Goal: Transaction & Acquisition: Book appointment/travel/reservation

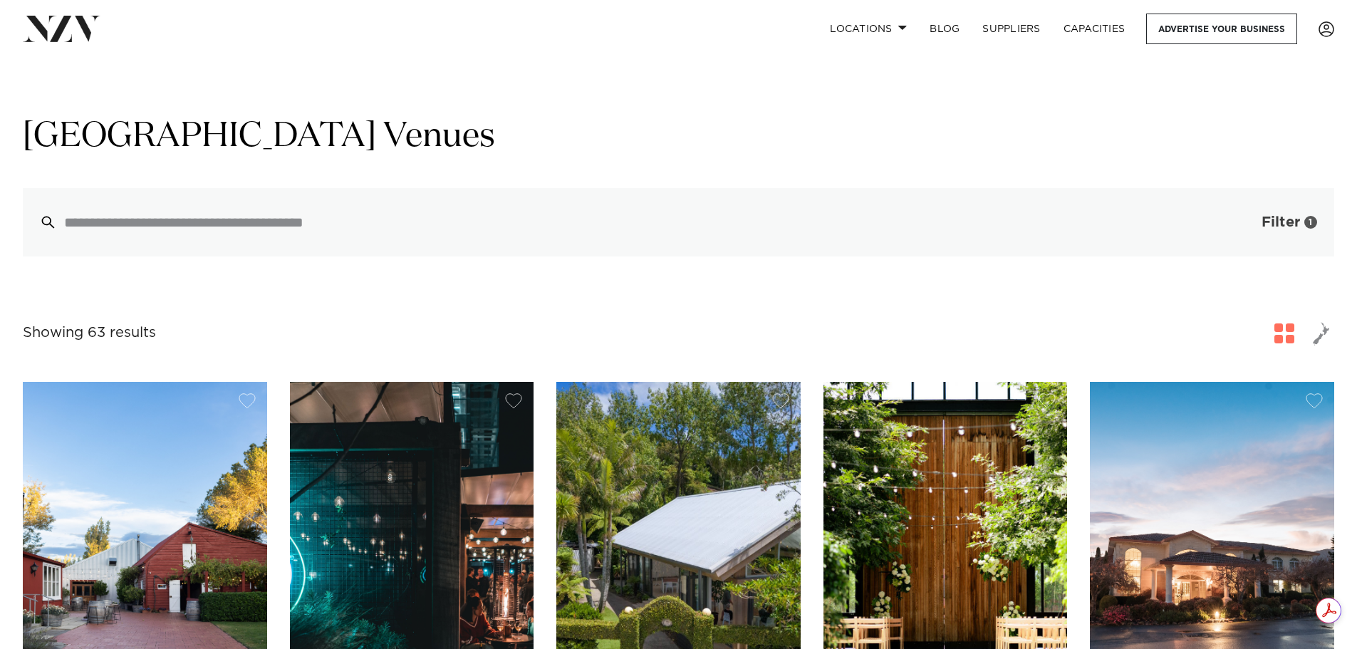
click at [1276, 228] on span "Filter" at bounding box center [1280, 222] width 38 height 14
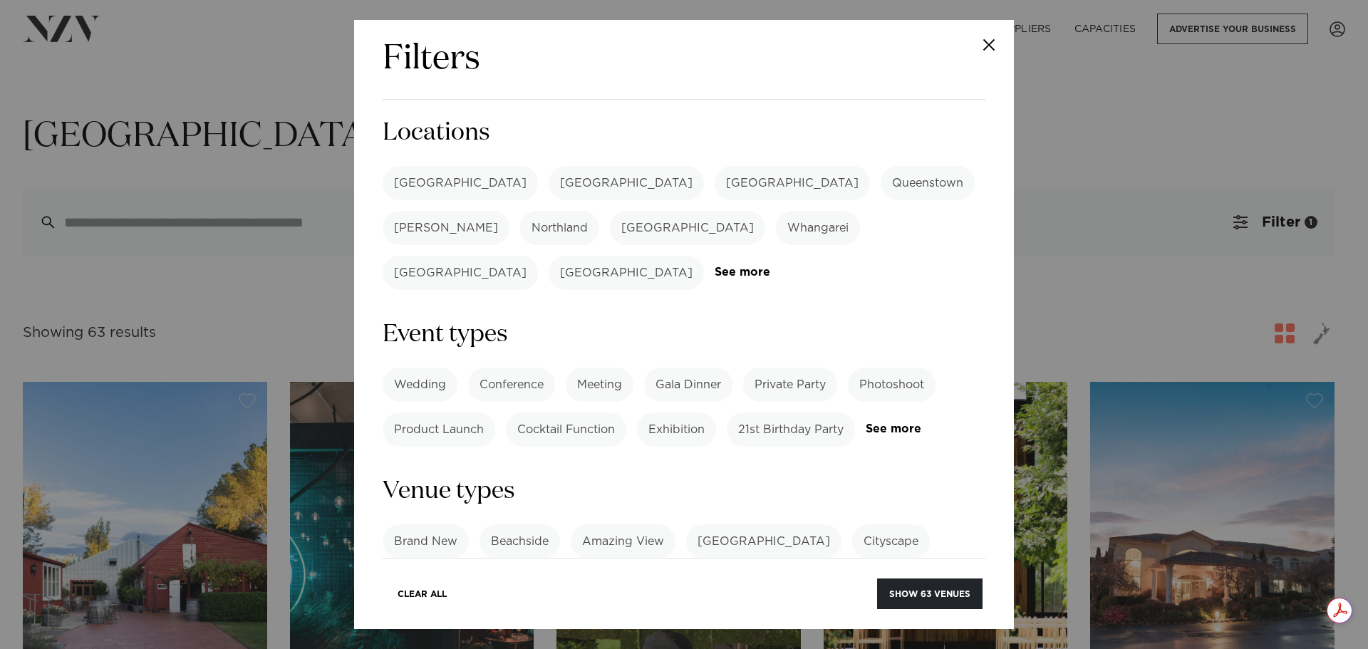
click at [420, 185] on label "[GEOGRAPHIC_DATA]" at bounding box center [459, 183] width 155 height 34
click at [509, 211] on label "[PERSON_NAME]" at bounding box center [445, 228] width 127 height 34
click at [776, 224] on label "Whangarei" at bounding box center [818, 228] width 84 height 34
click at [813, 266] on link "See more" at bounding box center [769, 272] width 111 height 12
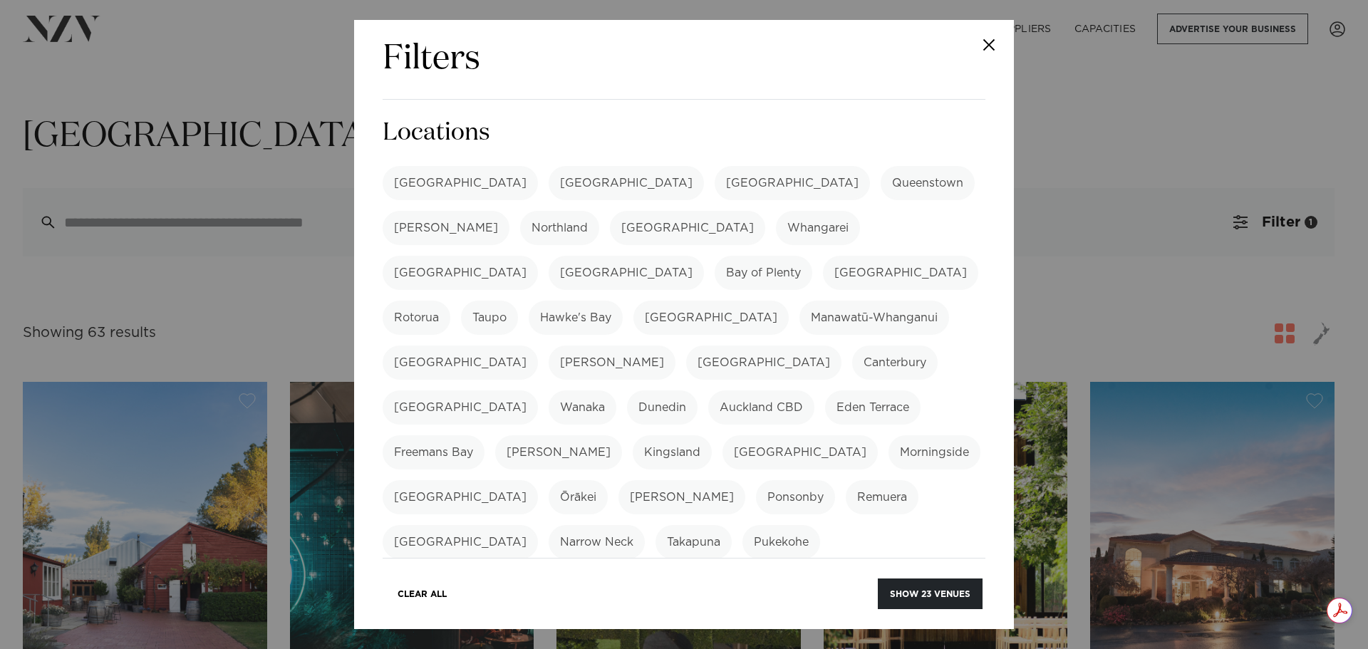
click at [704, 256] on label "[GEOGRAPHIC_DATA]" at bounding box center [625, 273] width 155 height 34
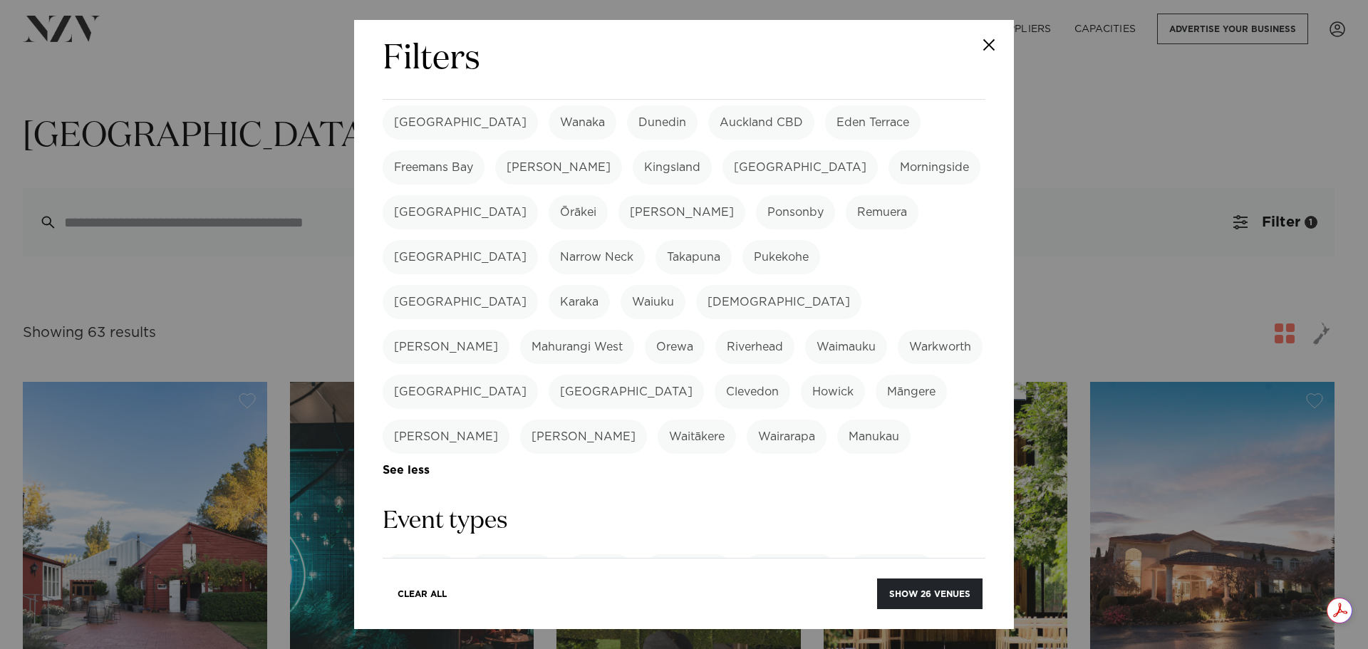
click at [647, 420] on label "Swanson" at bounding box center [583, 437] width 127 height 34
click at [718, 420] on label "Waitākere" at bounding box center [696, 437] width 78 height 34
click at [704, 375] on label "Bucklands Beach" at bounding box center [625, 392] width 155 height 34
click at [790, 375] on label "Clevedon" at bounding box center [751, 392] width 75 height 34
click at [826, 420] on label "Wairarapa" at bounding box center [786, 437] width 80 height 34
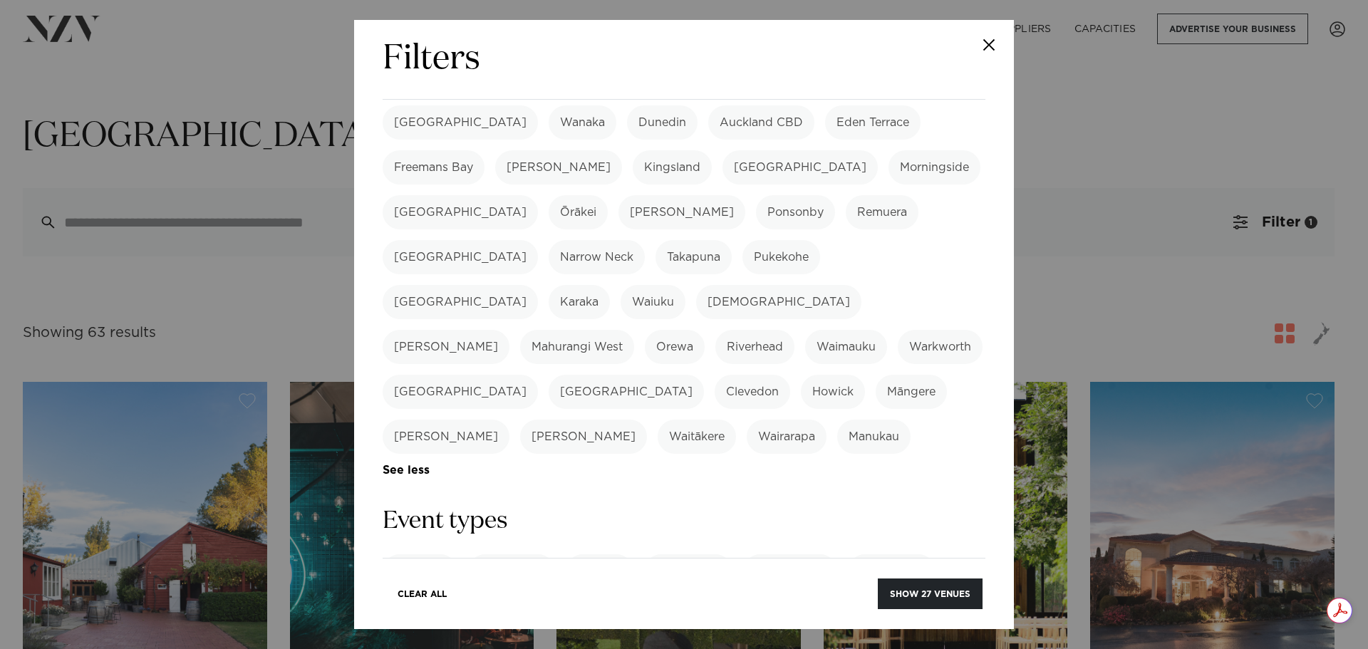
click at [910, 420] on label "Manukau" at bounding box center [873, 437] width 73 height 34
click at [696, 285] on label "Kumeū" at bounding box center [778, 302] width 165 height 34
click at [645, 240] on label "Narrow Neck" at bounding box center [596, 257] width 96 height 34
click at [538, 240] on label "Albany" at bounding box center [459, 257] width 155 height 34
click at [845, 195] on label "Remuera" at bounding box center [881, 212] width 73 height 34
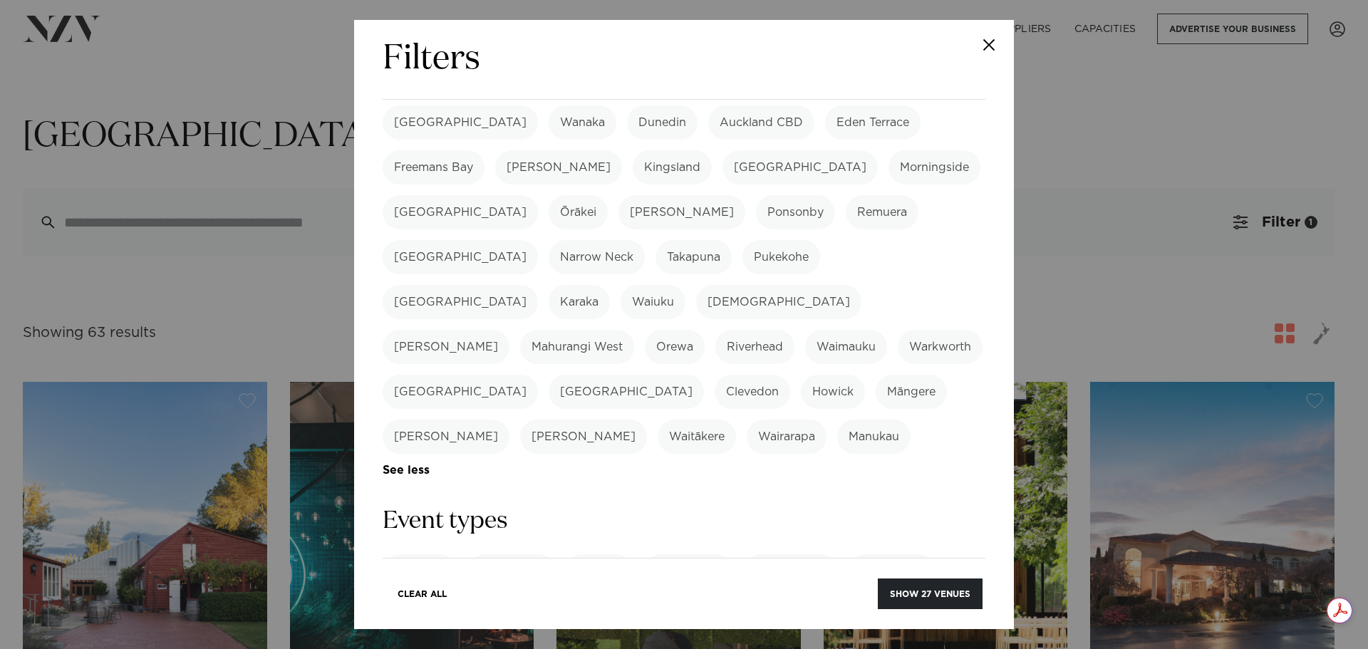
click at [756, 195] on label "Ponsonby" at bounding box center [795, 212] width 79 height 34
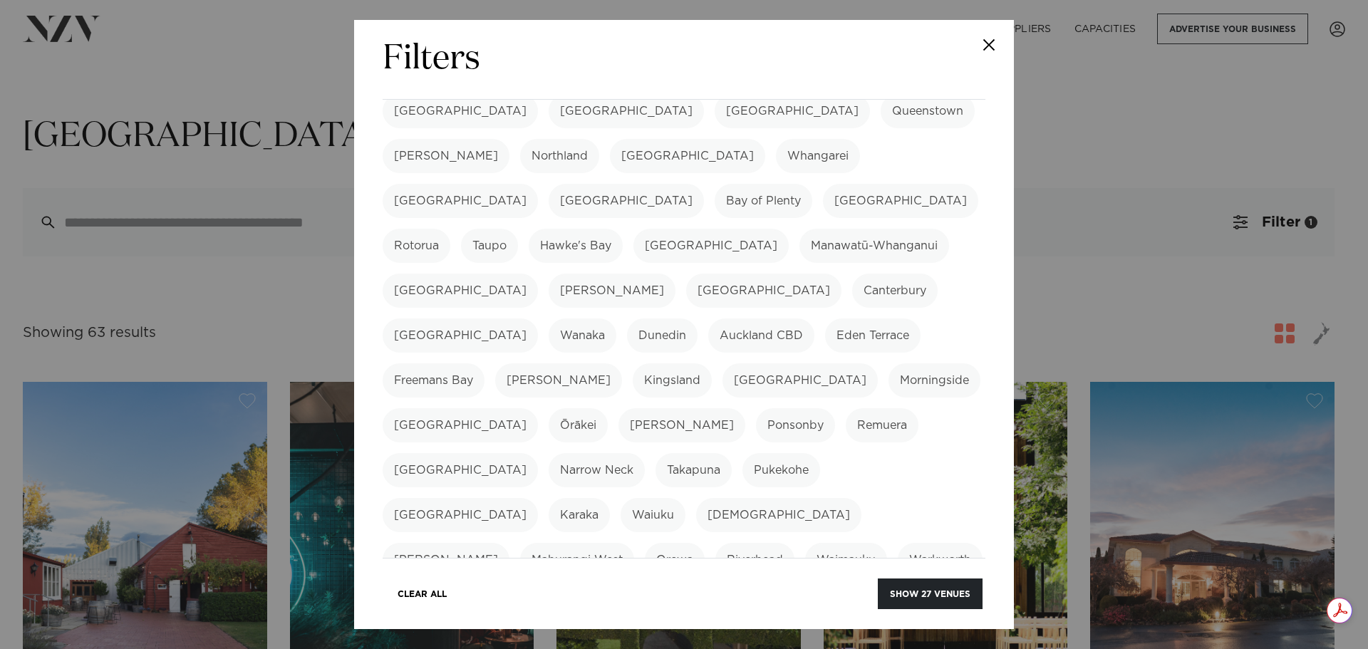
scroll to position [62, 0]
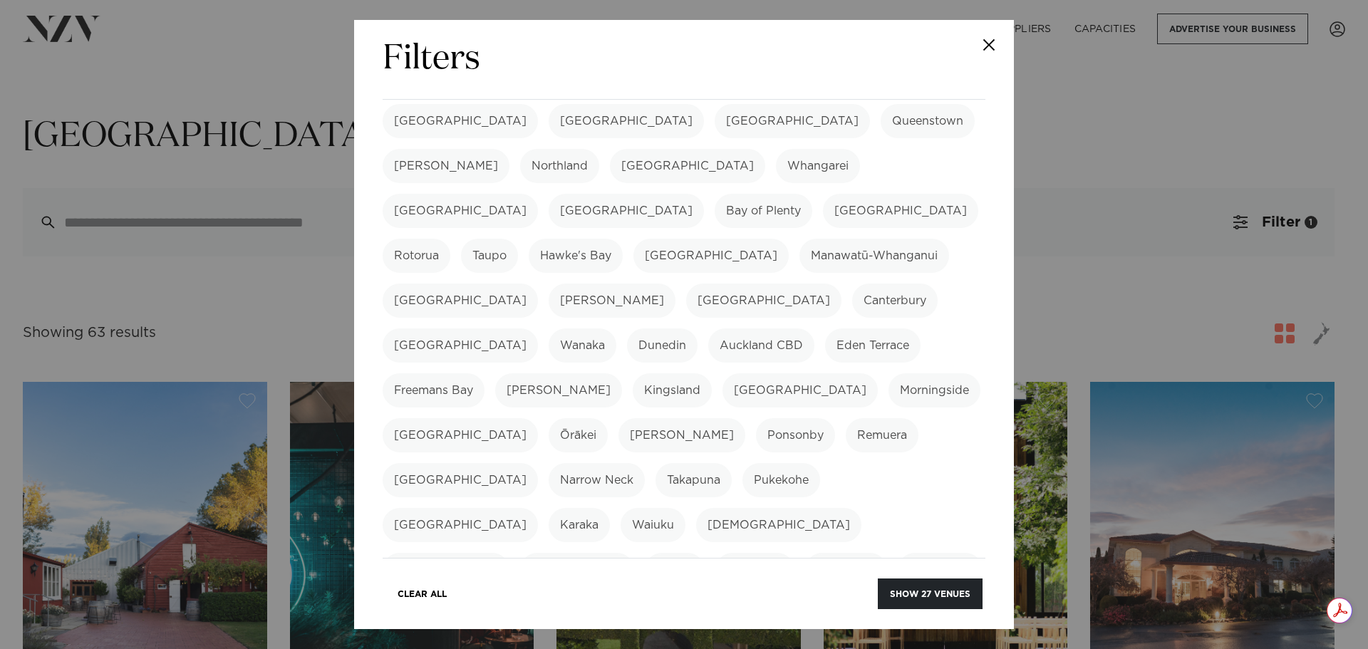
click at [708, 328] on label "Auckland CBD" at bounding box center [761, 345] width 106 height 34
click at [825, 328] on label "Eden Terrace" at bounding box center [872, 345] width 95 height 34
click at [484, 373] on label "Freemans Bay" at bounding box center [433, 390] width 102 height 34
click at [622, 373] on label "Grey Lynn" at bounding box center [558, 390] width 127 height 34
click at [632, 373] on label "Kingsland" at bounding box center [671, 390] width 79 height 34
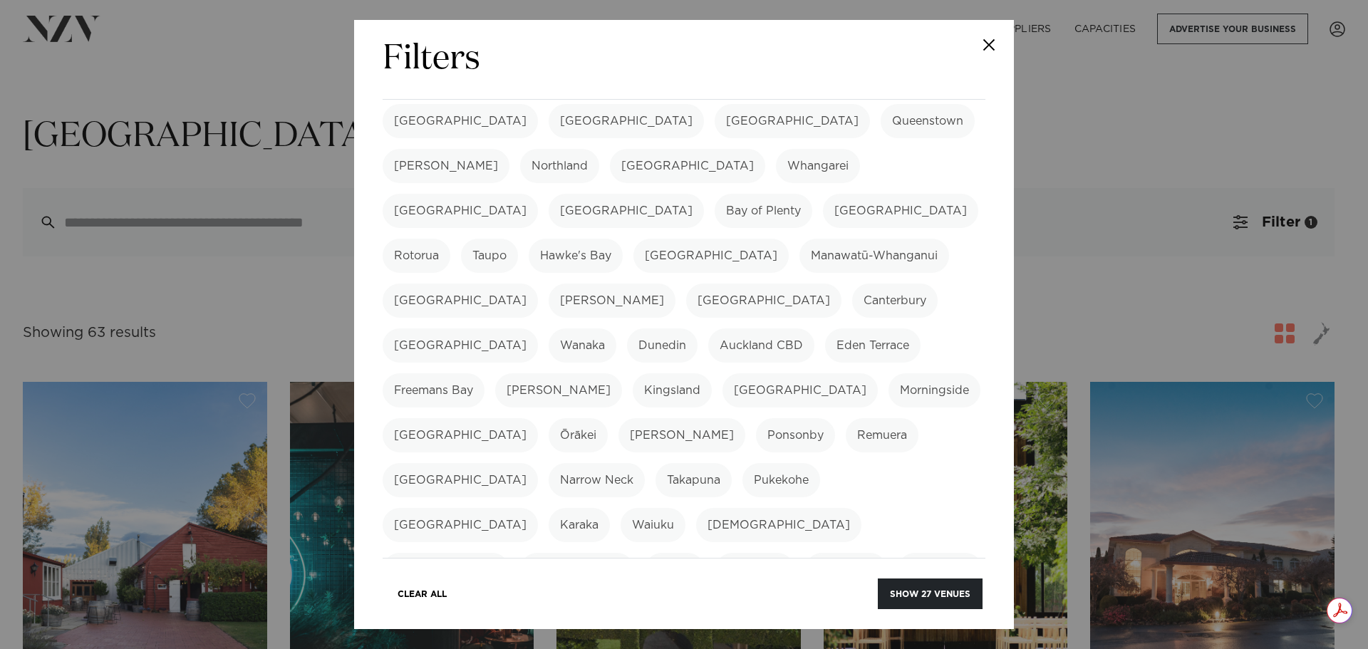
click at [722, 373] on label "Mission Bay" at bounding box center [799, 390] width 155 height 34
click at [888, 373] on label "Morningside" at bounding box center [934, 390] width 92 height 34
click at [538, 418] on label "Mount Eden" at bounding box center [459, 435] width 155 height 34
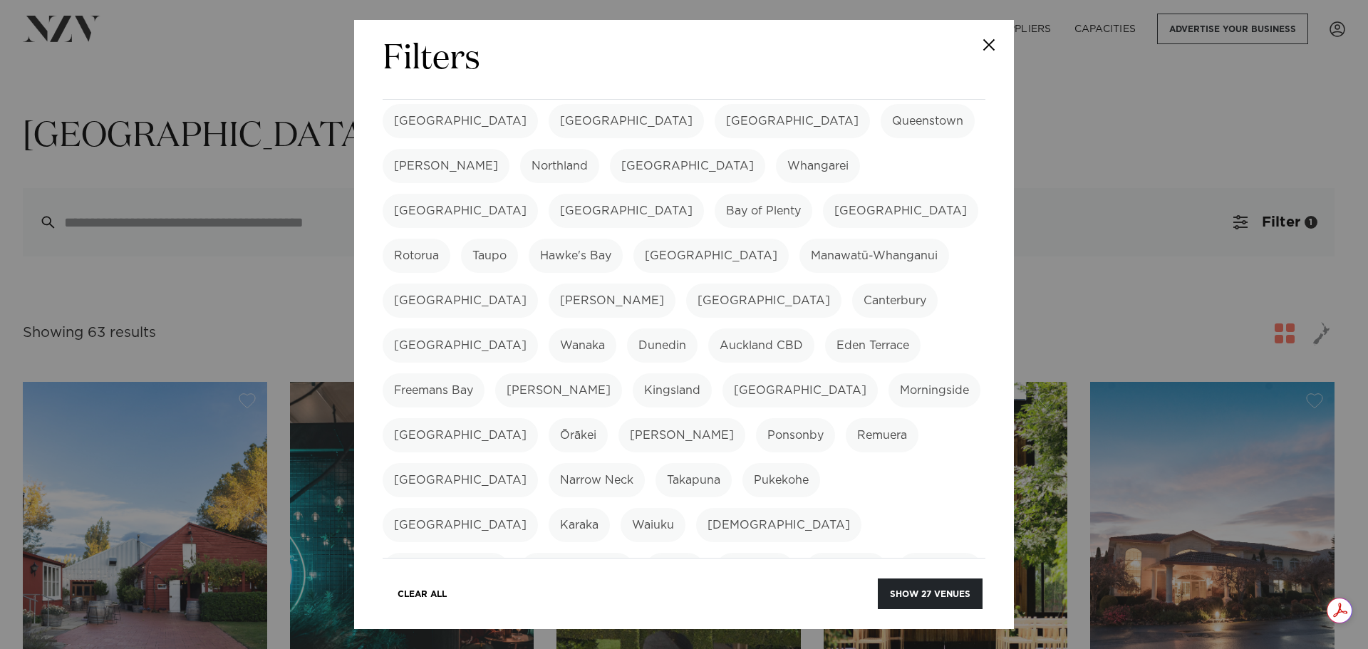
click at [608, 418] on label "Ōrākei" at bounding box center [577, 435] width 59 height 34
click at [745, 418] on label "Parnell" at bounding box center [681, 435] width 127 height 34
click at [731, 463] on label "Takapuna" at bounding box center [693, 480] width 76 height 34
click at [820, 463] on label "Pukekohe" at bounding box center [781, 480] width 78 height 34
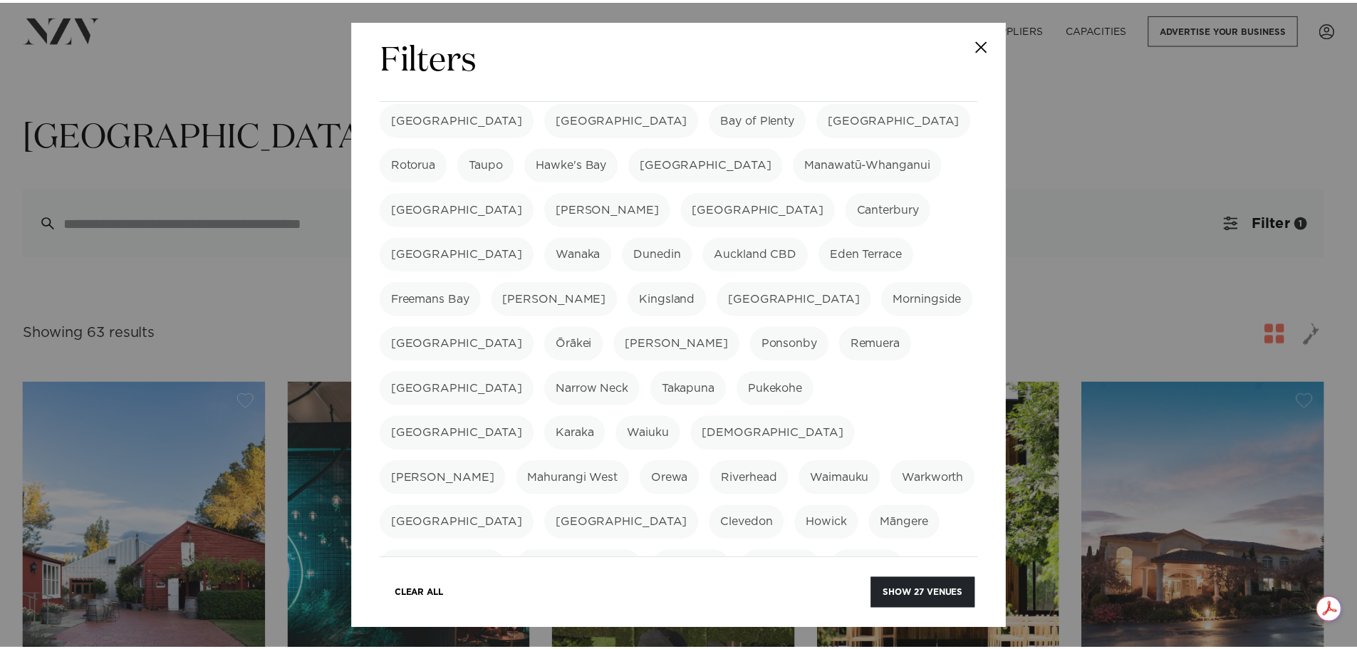
scroll to position [276, 0]
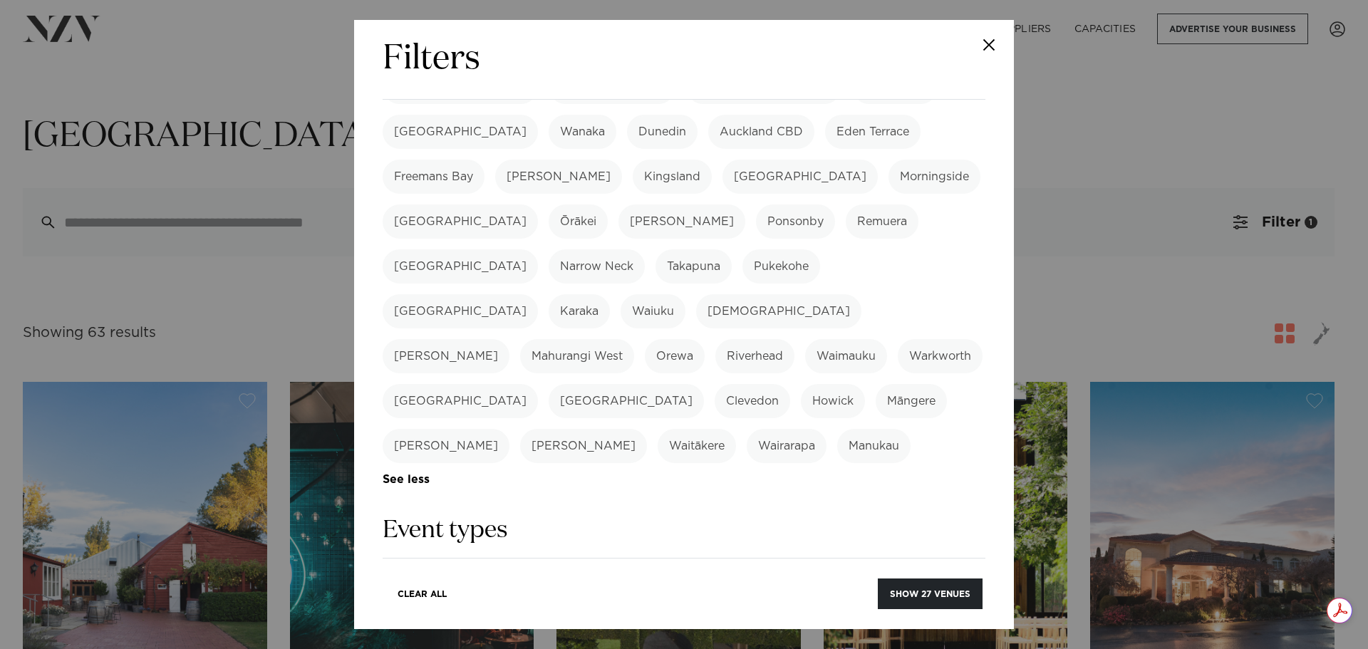
click at [704, 339] on label "Orewa" at bounding box center [675, 356] width 60 height 34
click at [538, 384] on label "Airport Oaks" at bounding box center [459, 401] width 155 height 34
click at [897, 339] on label "Warkworth" at bounding box center [939, 356] width 85 height 34
click at [805, 339] on label "Waimauku" at bounding box center [846, 356] width 82 height 34
click at [715, 339] on label "Riverhead" at bounding box center [754, 356] width 79 height 34
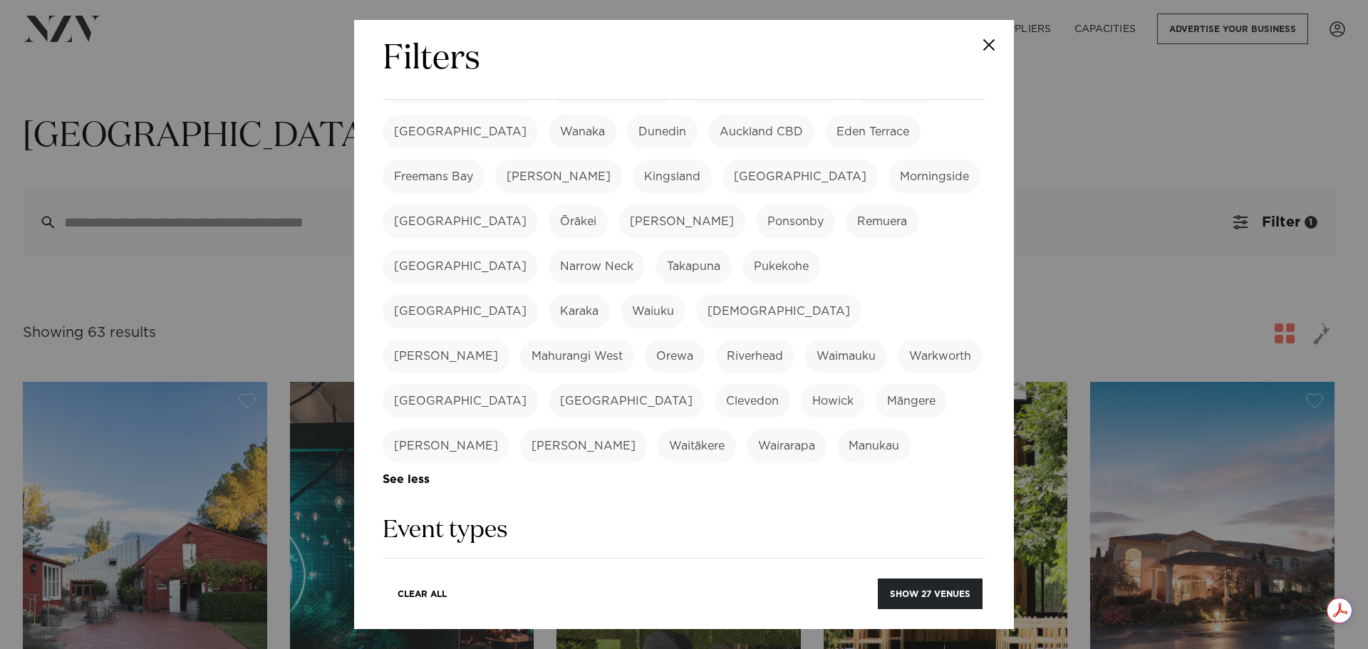
click at [801, 384] on label "Howick" at bounding box center [833, 401] width 64 height 34
click at [875, 384] on label "Māngere" at bounding box center [910, 401] width 71 height 34
click at [620, 294] on label "Waiuku" at bounding box center [652, 311] width 65 height 34
click at [429, 294] on label "Bombay" at bounding box center [459, 311] width 155 height 34
click at [548, 294] on label "Karaka" at bounding box center [578, 311] width 61 height 34
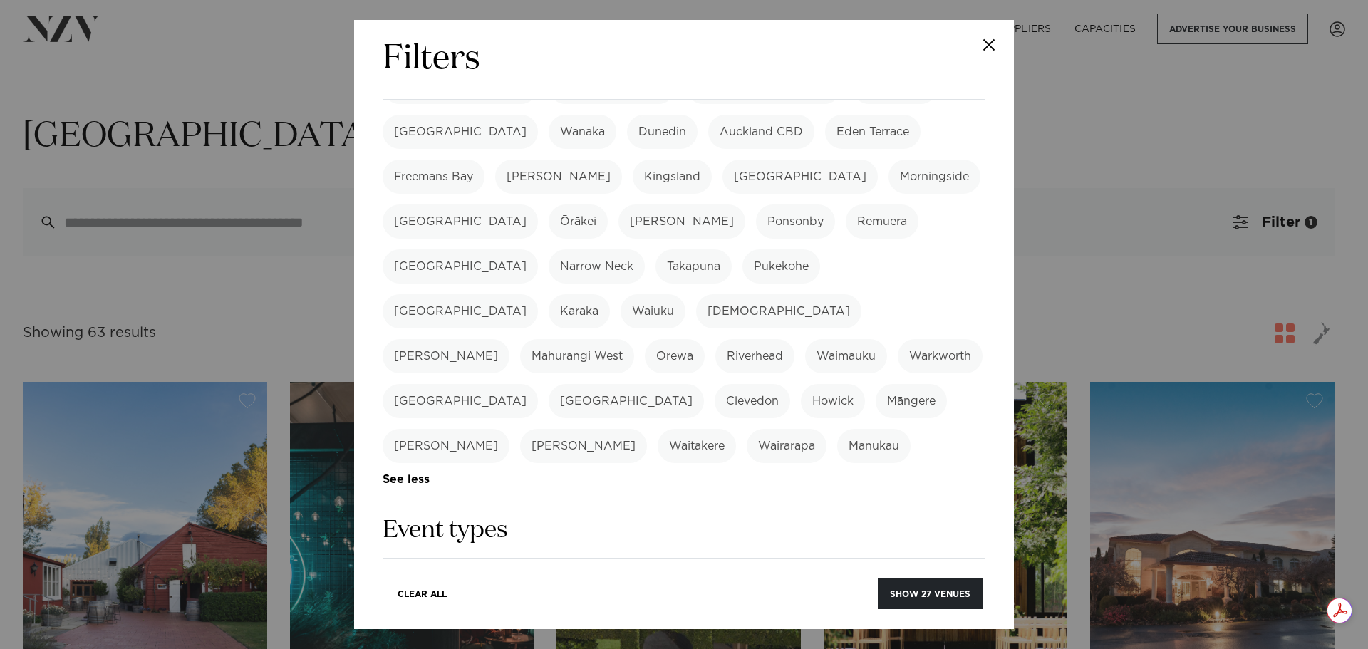
click at [634, 339] on label "Mahurangi West" at bounding box center [577, 356] width 114 height 34
click at [509, 429] on label "Whitford" at bounding box center [445, 446] width 127 height 34
click at [952, 598] on button "Show 27 venues" at bounding box center [930, 593] width 105 height 31
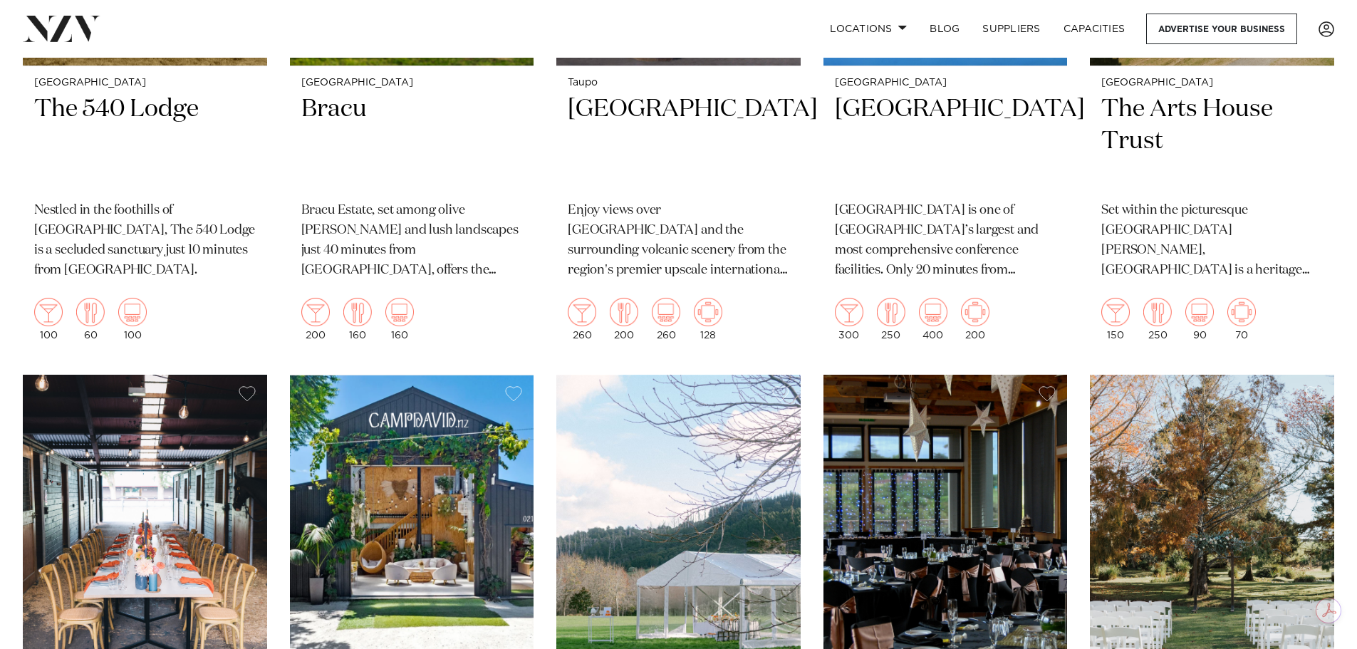
scroll to position [3182, 0]
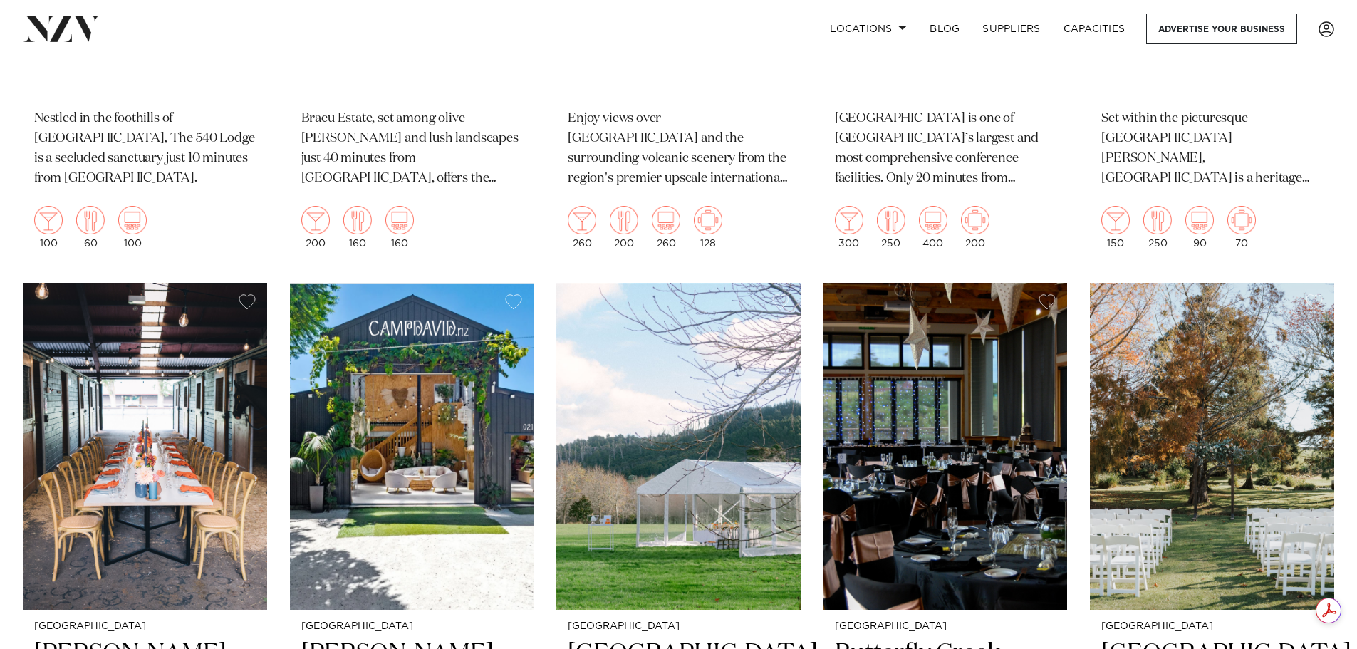
drag, startPoint x: 1353, startPoint y: 440, endPoint x: 1367, endPoint y: 500, distance: 61.3
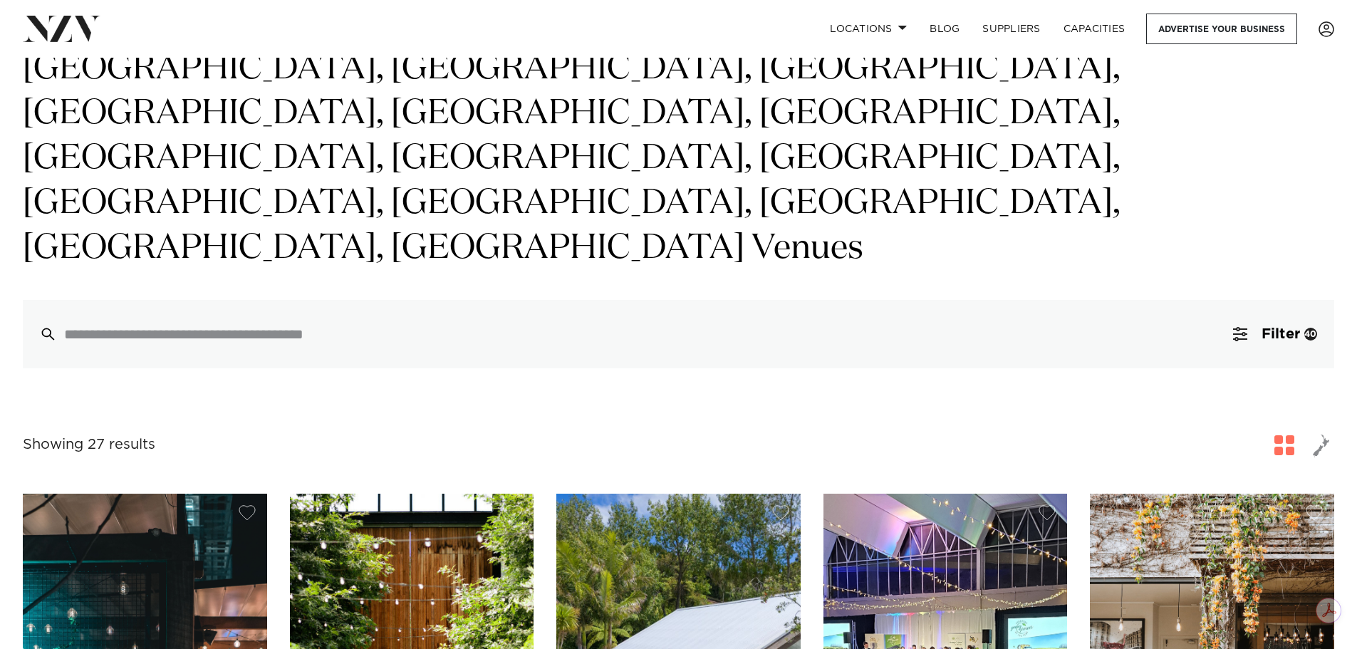
scroll to position [570, 0]
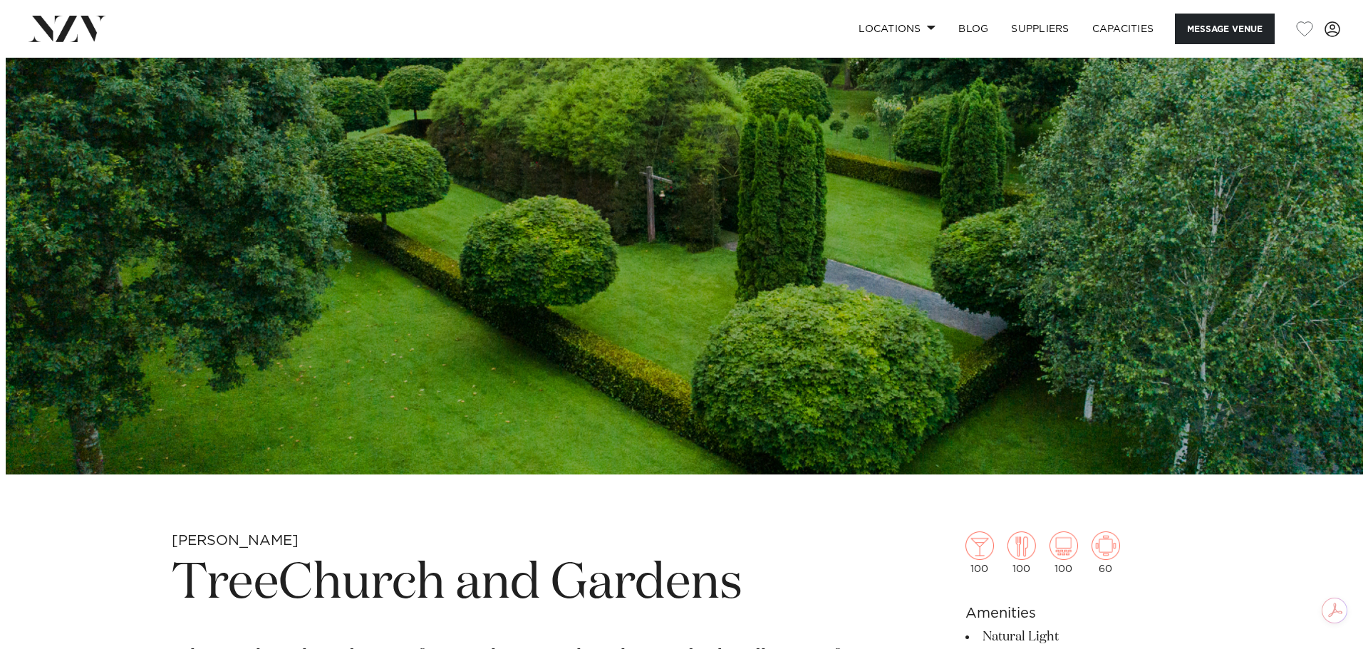
scroll to position [71, 0]
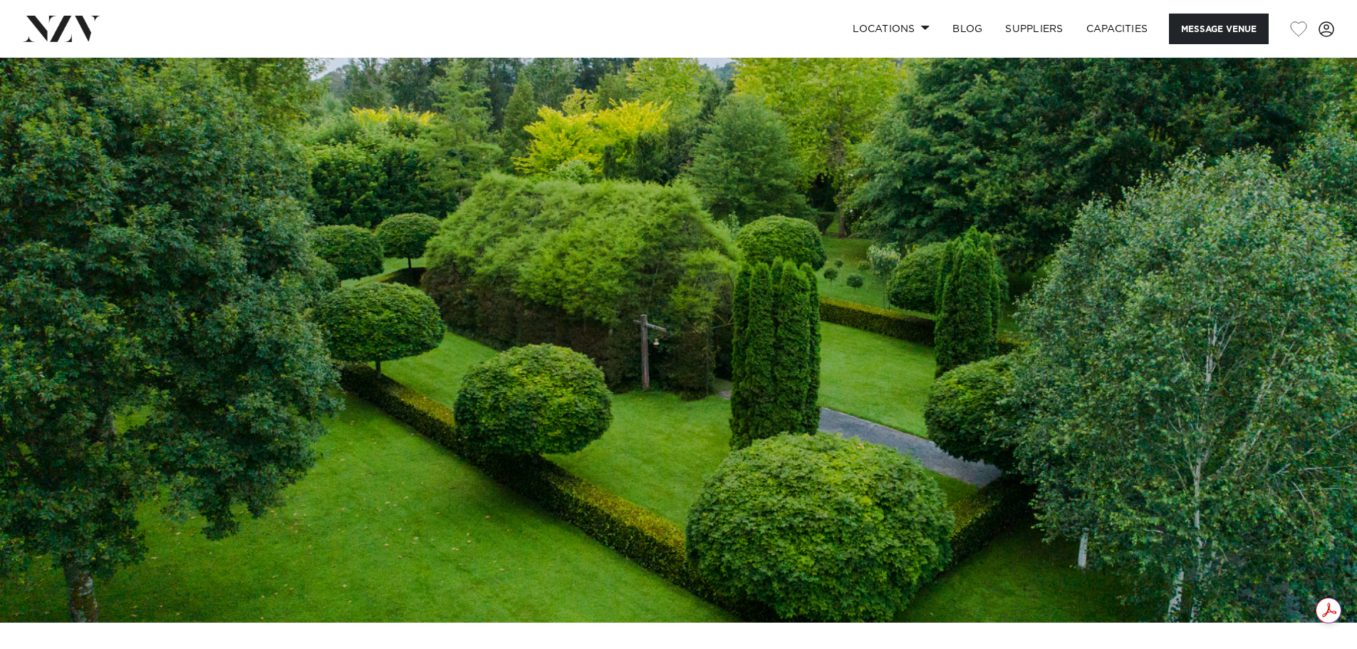
click at [1117, 410] on img at bounding box center [678, 304] width 1357 height 636
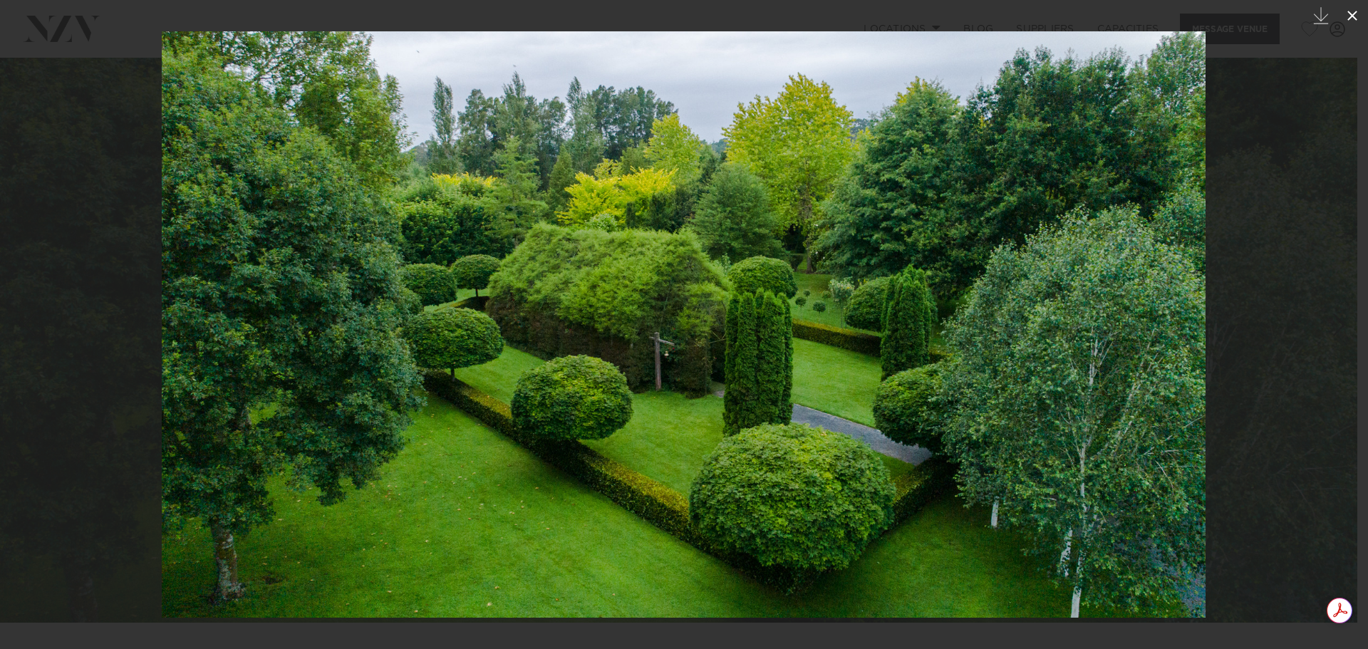
click at [1356, 9] on icon at bounding box center [1351, 15] width 17 height 17
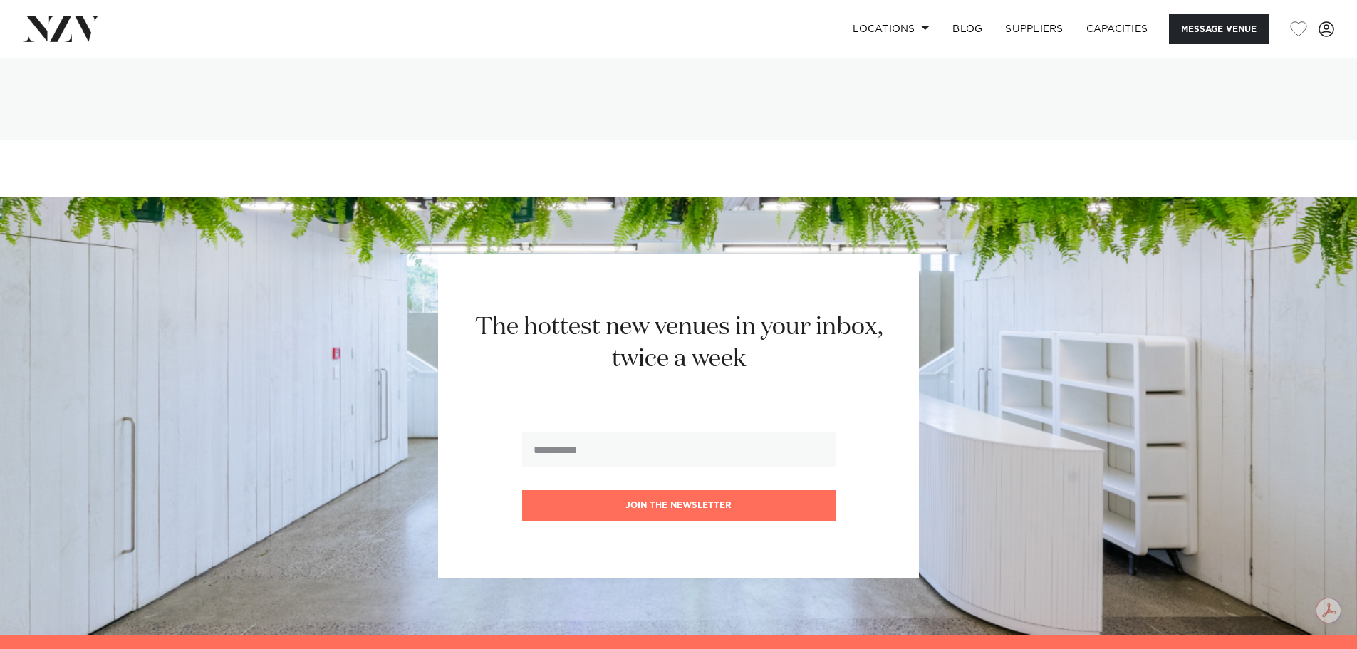
scroll to position [3694, 0]
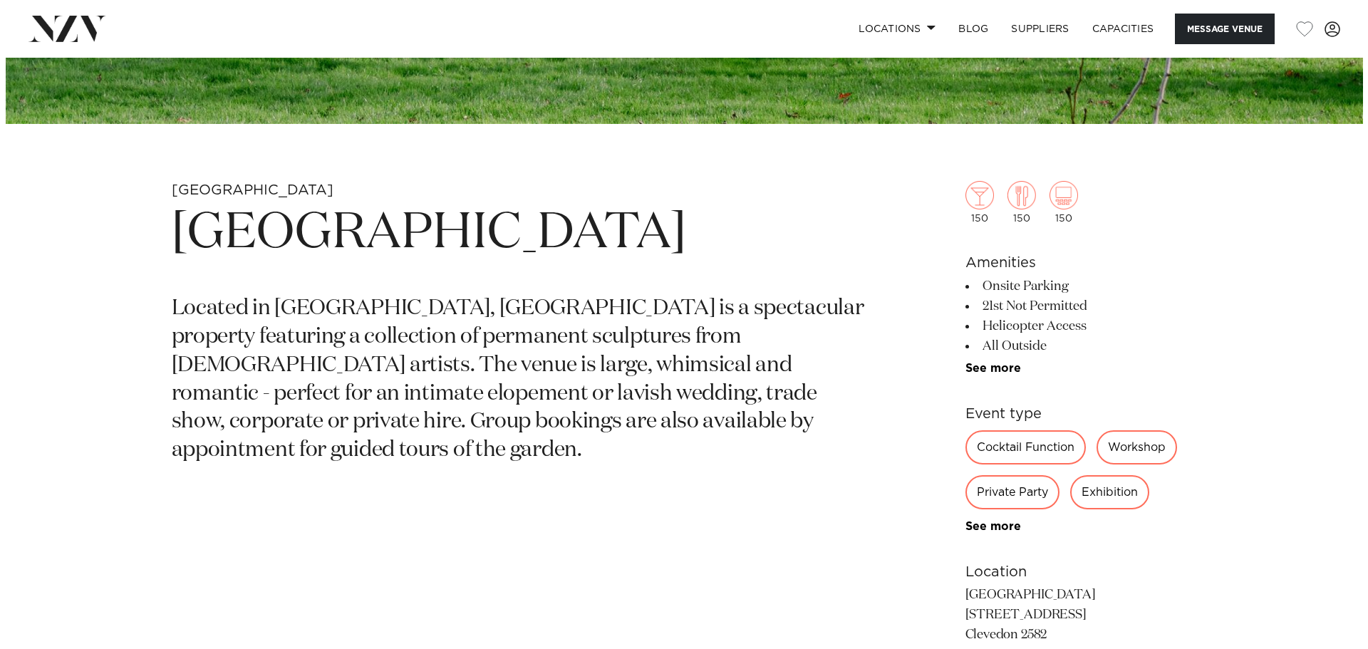
scroll to position [214, 0]
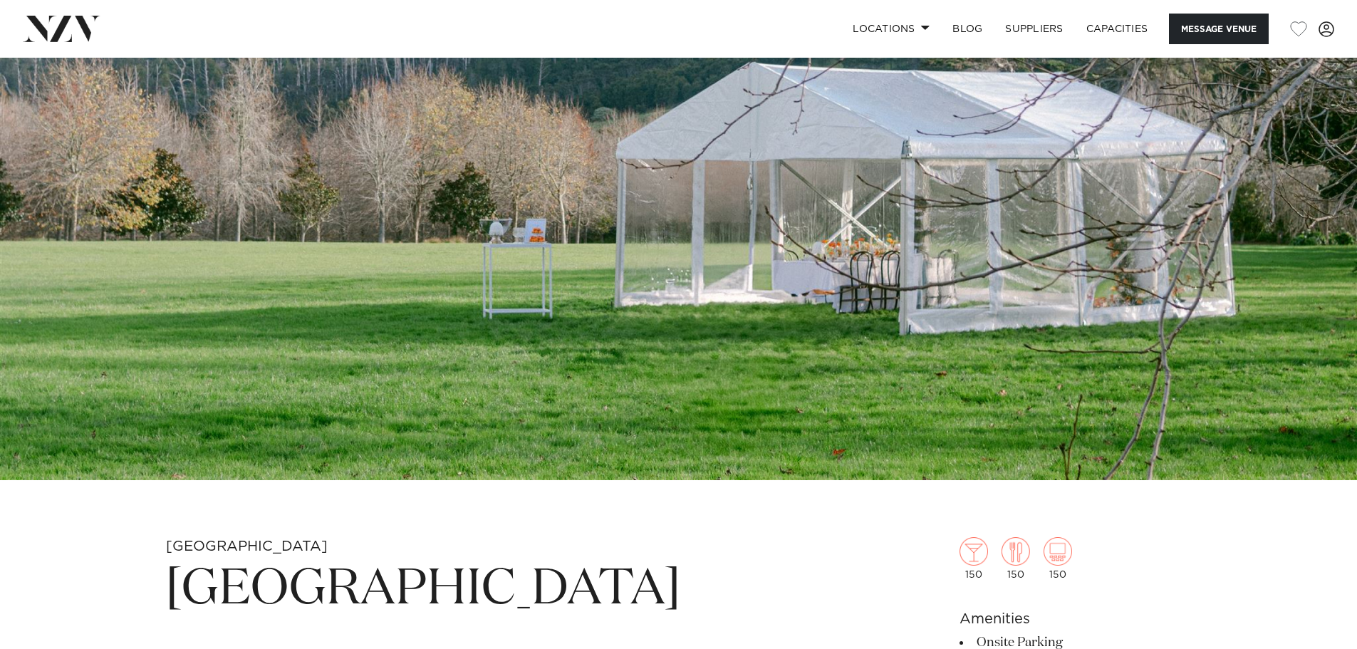
click at [553, 283] on img at bounding box center [678, 162] width 1357 height 636
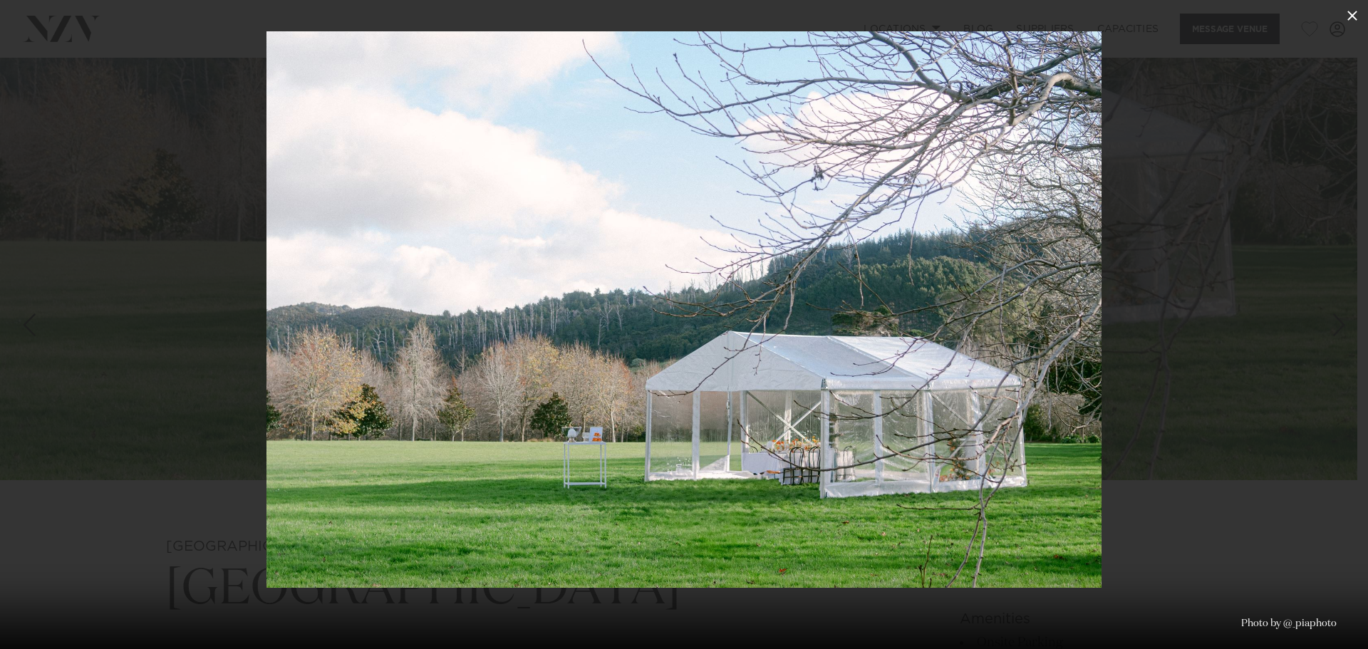
click at [1344, 21] on icon at bounding box center [1351, 15] width 17 height 17
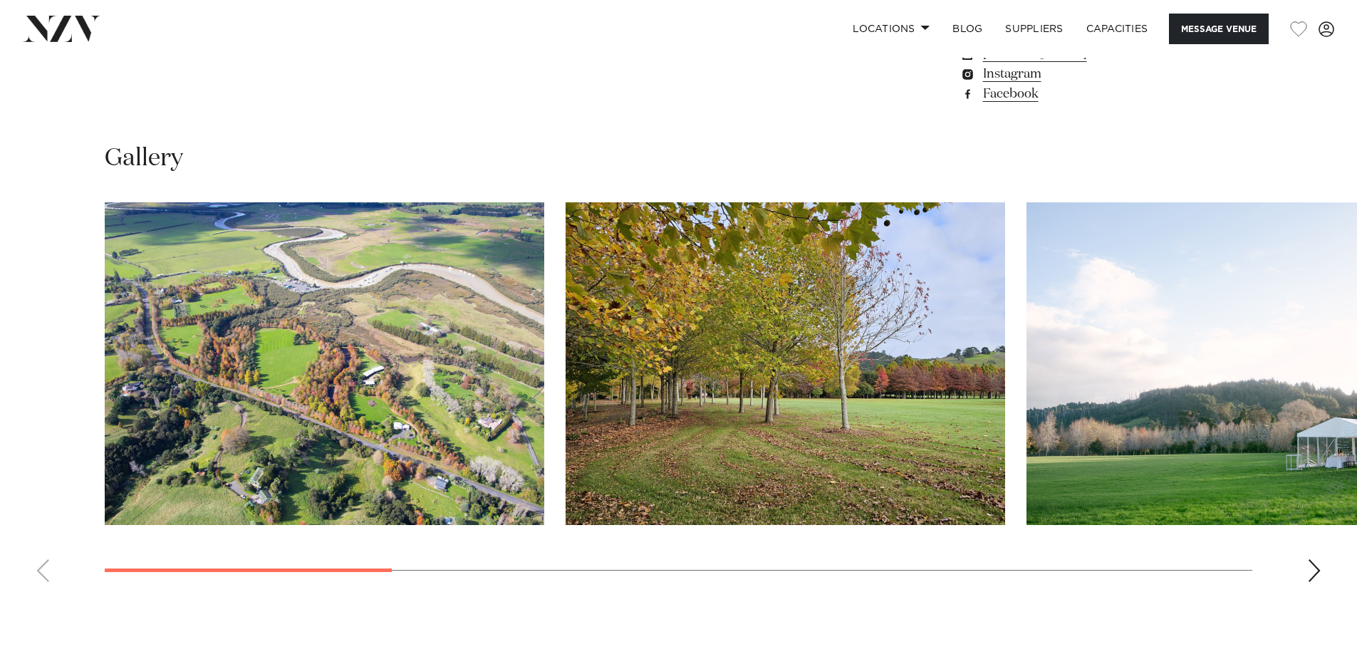
scroll to position [1425, 0]
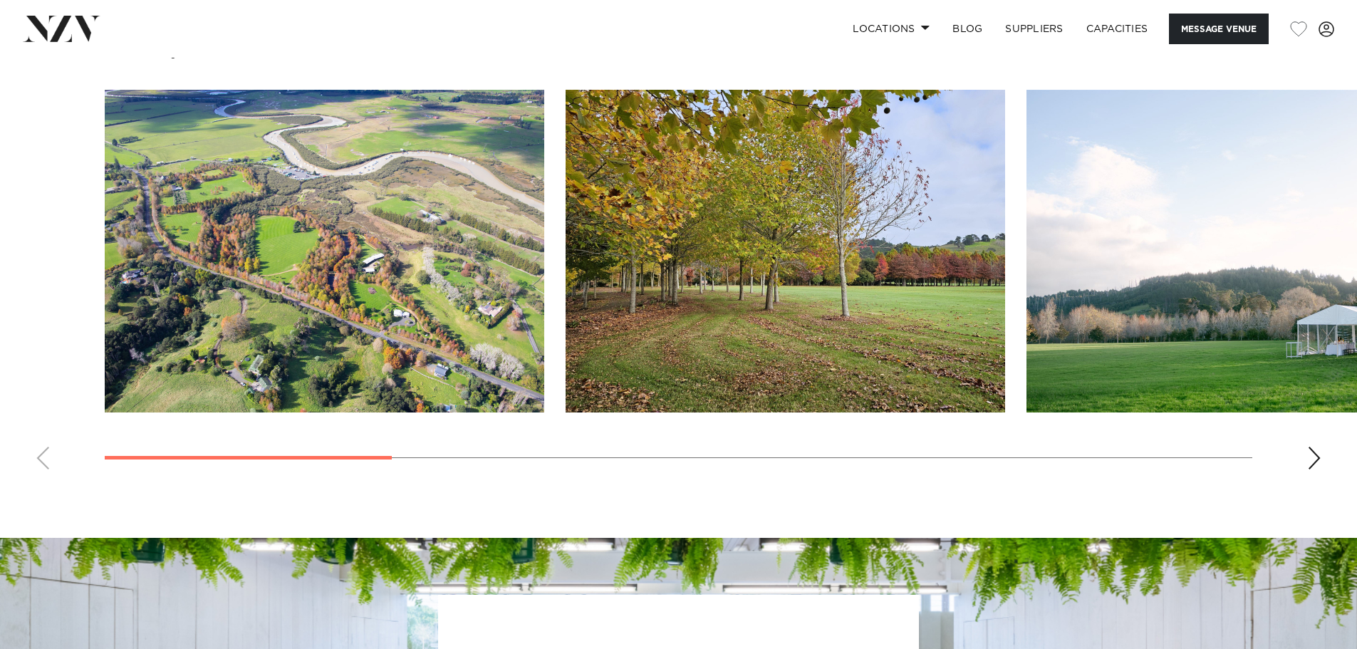
click at [1300, 450] on swiper-container at bounding box center [678, 285] width 1357 height 391
click at [1311, 454] on div "Next slide" at bounding box center [1314, 458] width 14 height 23
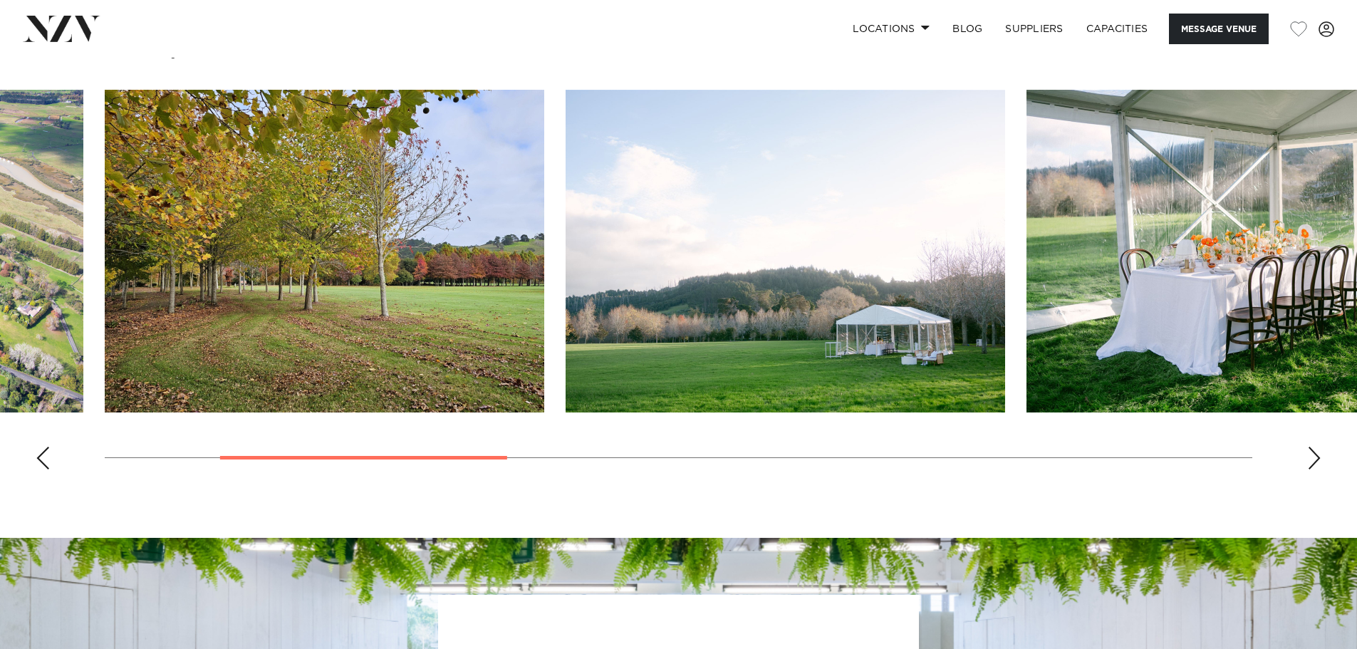
click at [1311, 455] on div "Next slide" at bounding box center [1314, 458] width 14 height 23
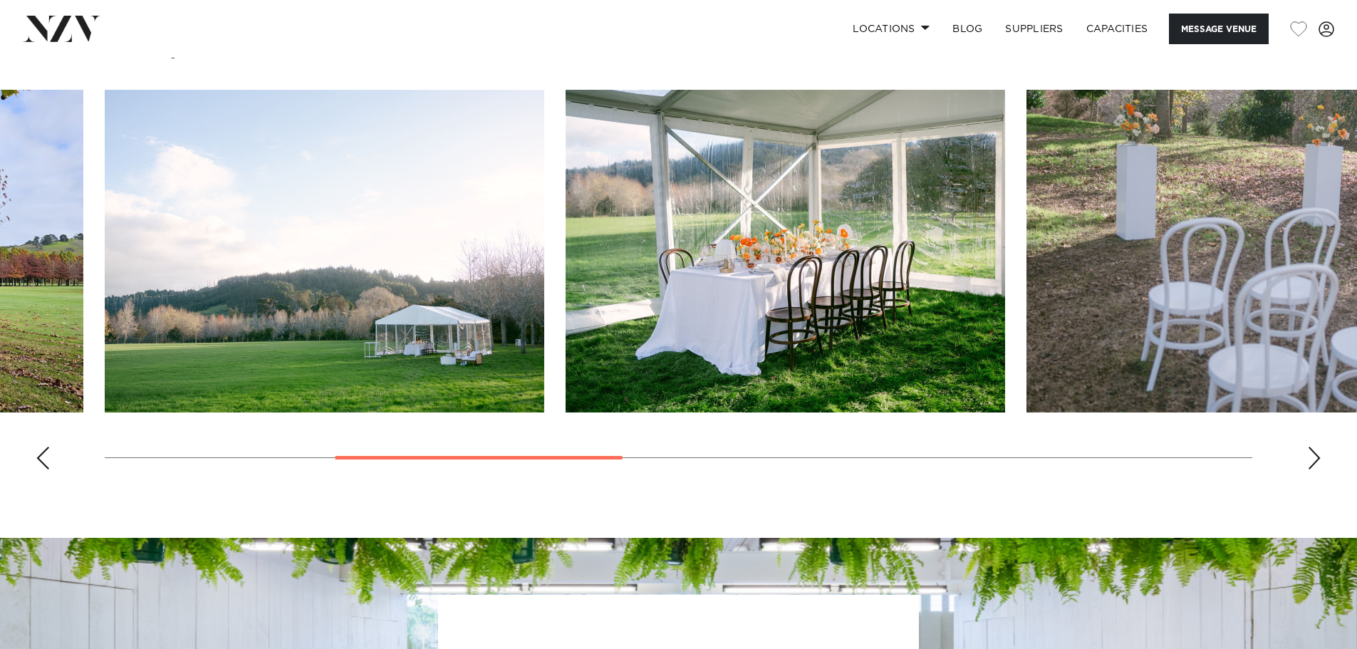
click at [1311, 455] on div "Next slide" at bounding box center [1314, 458] width 14 height 23
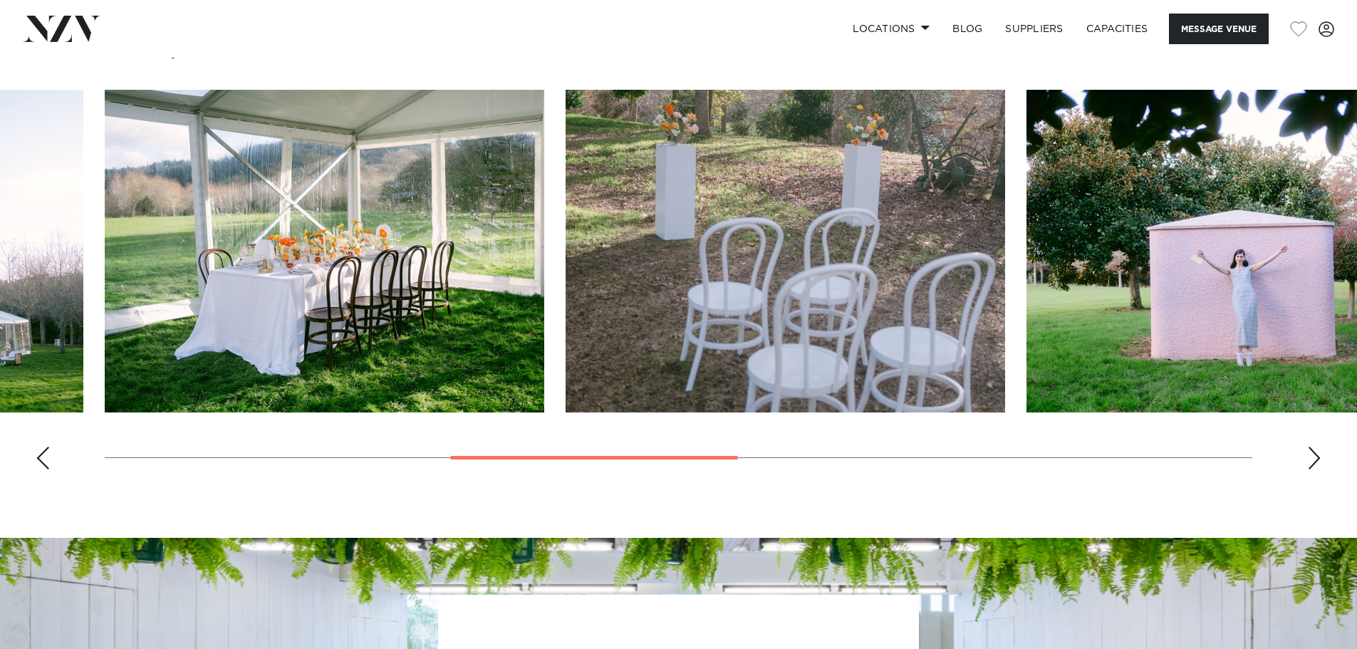
click at [1311, 455] on div "Next slide" at bounding box center [1314, 458] width 14 height 23
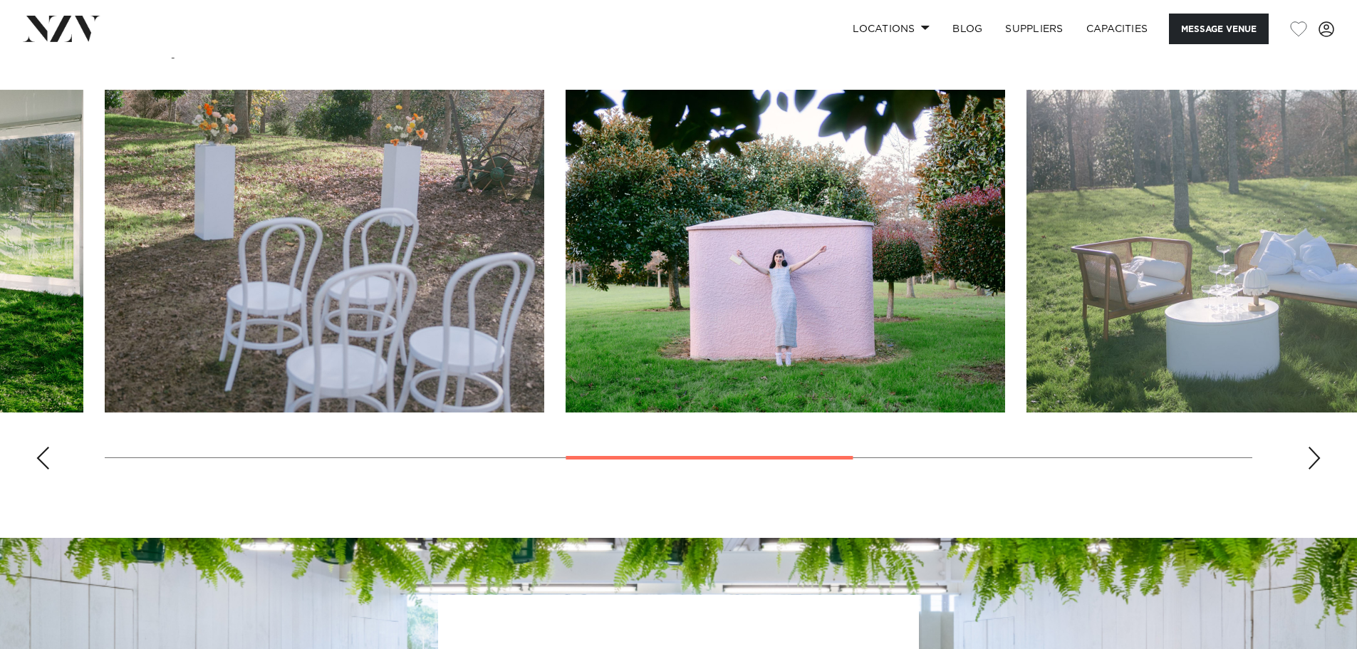
click at [1311, 455] on div "Next slide" at bounding box center [1314, 458] width 14 height 23
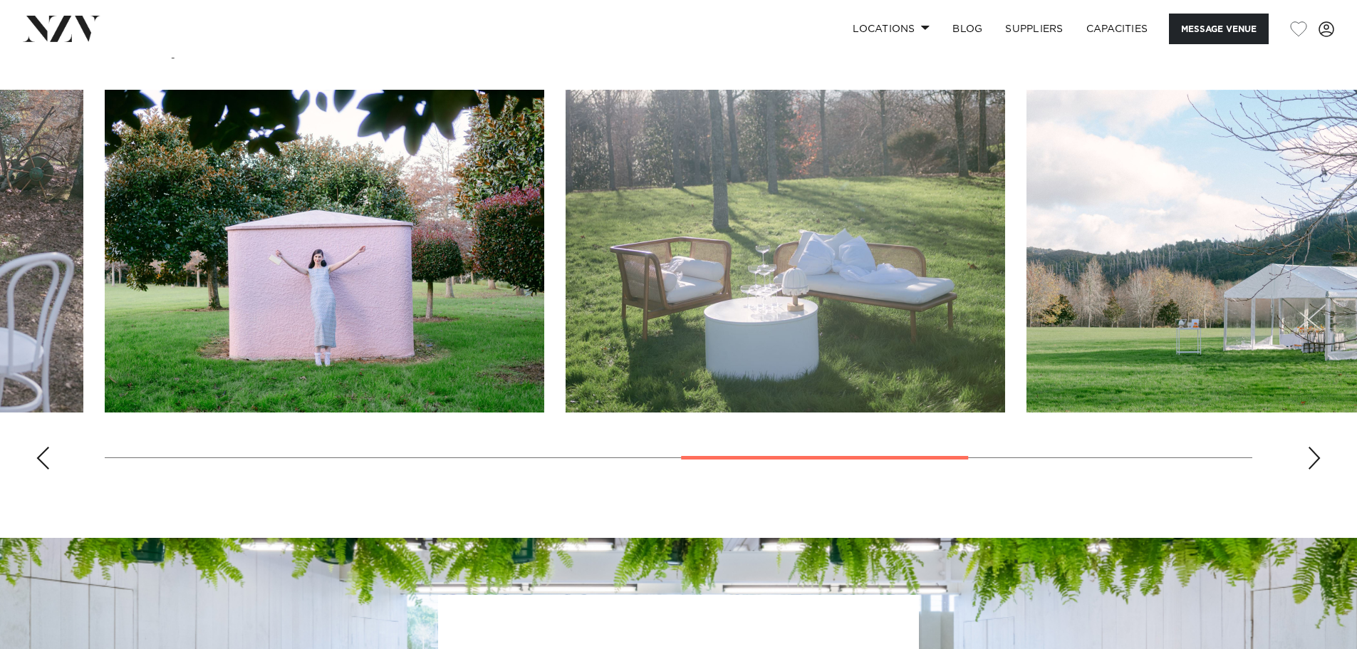
click at [1311, 455] on div "Next slide" at bounding box center [1314, 458] width 14 height 23
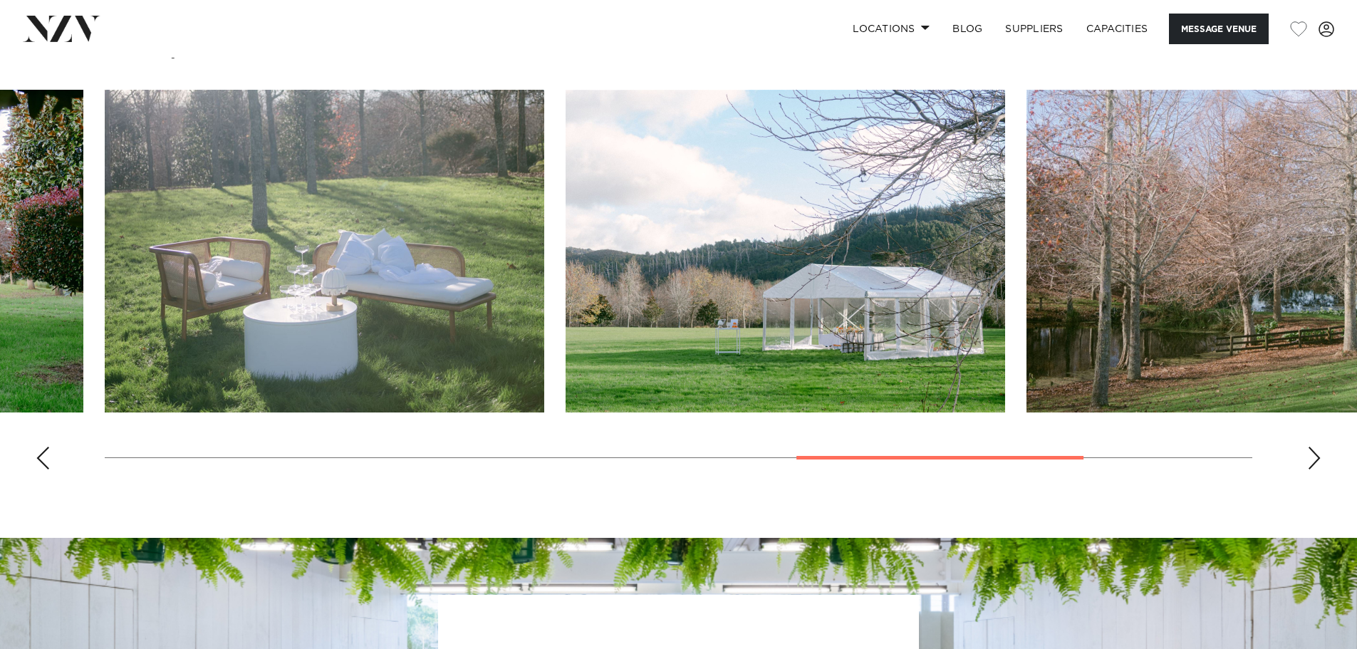
click at [1311, 455] on div "Next slide" at bounding box center [1314, 458] width 14 height 23
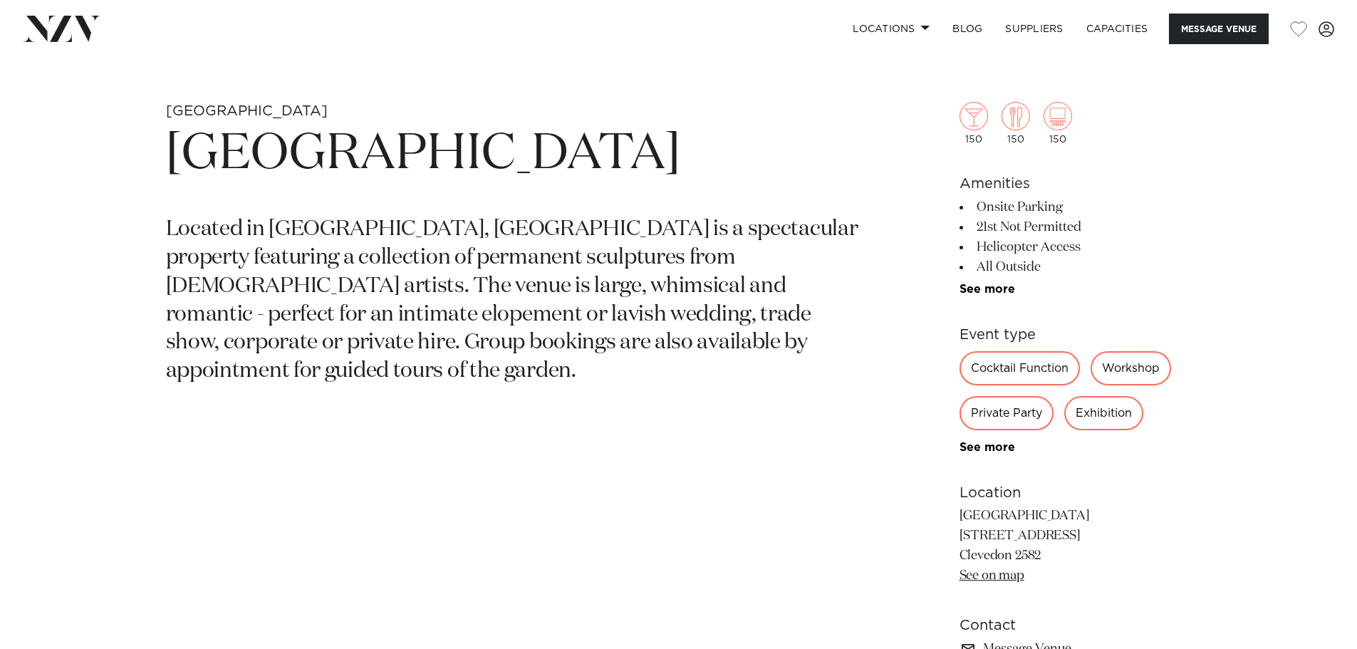
scroll to position [740, 0]
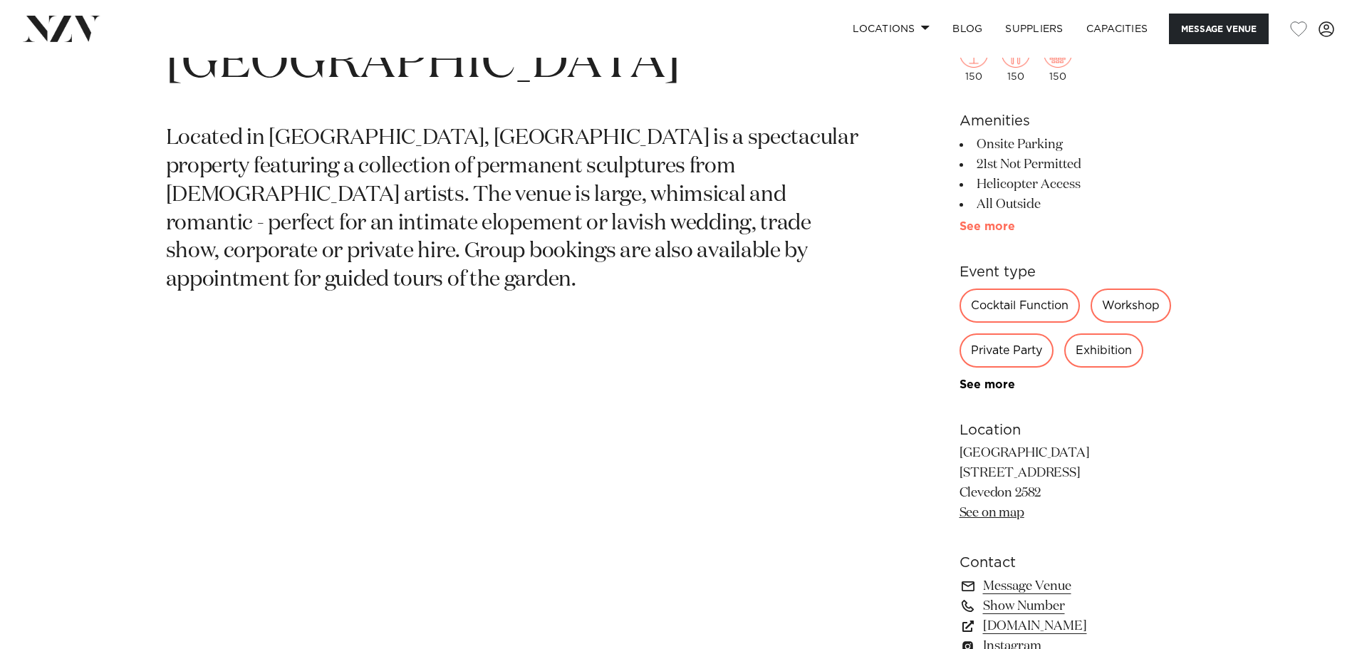
click at [986, 229] on link "See more" at bounding box center [1014, 226] width 111 height 11
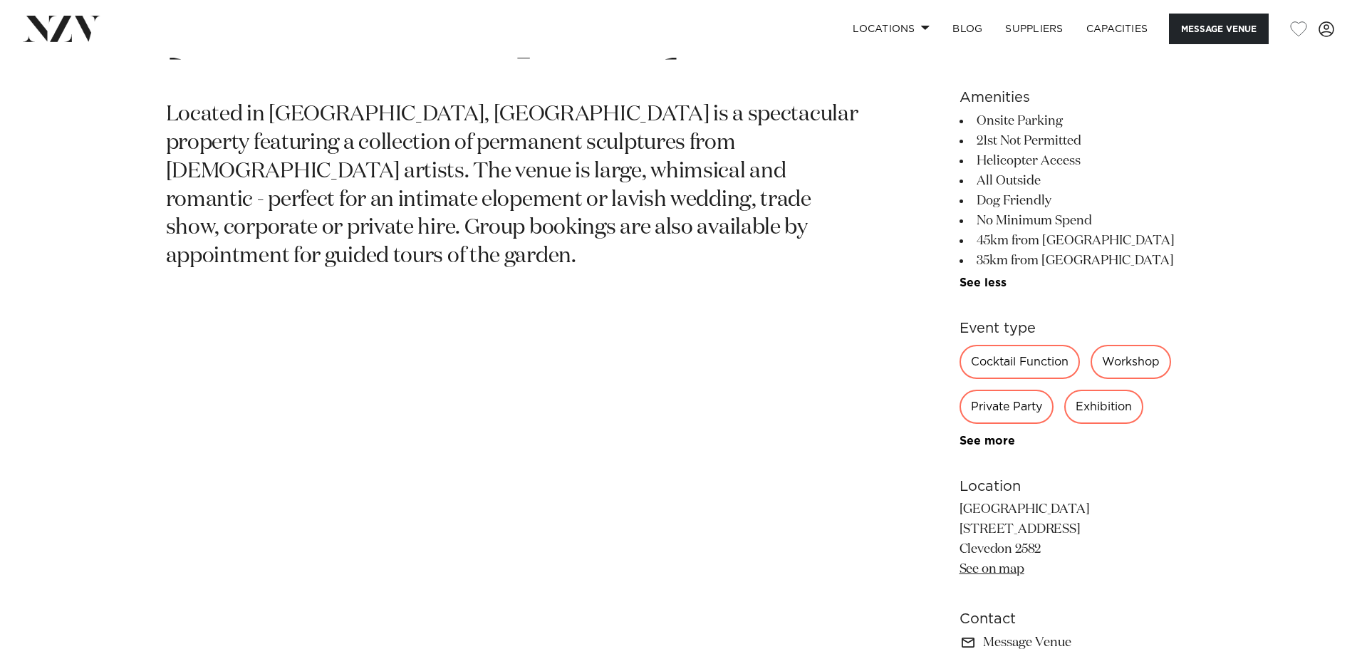
scroll to position [788, 0]
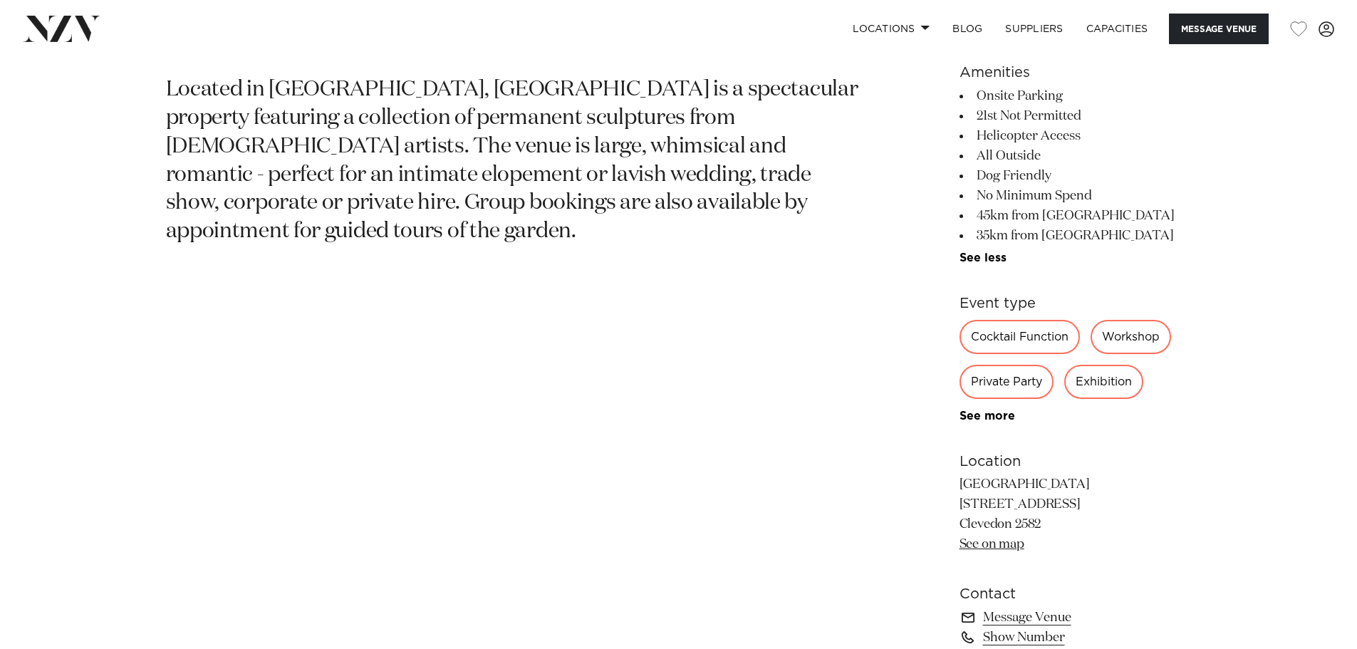
drag, startPoint x: 1051, startPoint y: 514, endPoint x: 974, endPoint y: 506, distance: 77.3
click at [967, 501] on p "Riverhaven Artland 331 North Road Clevedon 2582 See on map" at bounding box center [1075, 515] width 232 height 80
click at [1042, 524] on p "Riverhaven Artland 331 North Road Clevedon 2582 See on map" at bounding box center [1075, 515] width 232 height 80
drag, startPoint x: 1045, startPoint y: 524, endPoint x: 959, endPoint y: 501, distance: 88.6
click at [960, 501] on p "Riverhaven Artland 331 North Road Clevedon 2582 See on map" at bounding box center [1075, 515] width 232 height 80
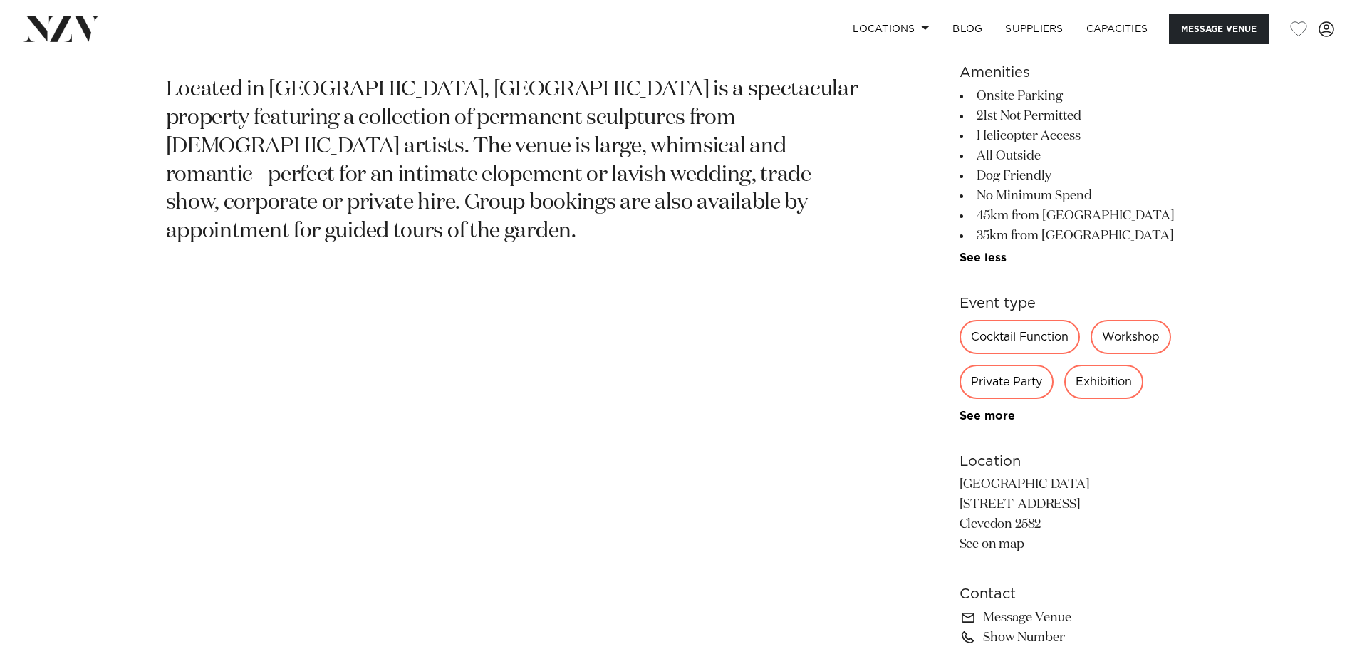
copy p "331 North Road Clevedon 2582"
click at [1037, 518] on p "Riverhaven Artland 331 North Road Clevedon 2582 See on map" at bounding box center [1075, 515] width 232 height 80
drag, startPoint x: 1057, startPoint y: 530, endPoint x: 957, endPoint y: 490, distance: 107.4
click at [957, 490] on div "Auckland Riverhaven Artland Located in Clevedon, Riverhaven Artland is a specta…" at bounding box center [679, 343] width 1212 height 762
drag, startPoint x: 1355, startPoint y: 302, endPoint x: 1367, endPoint y: 181, distance: 121.7
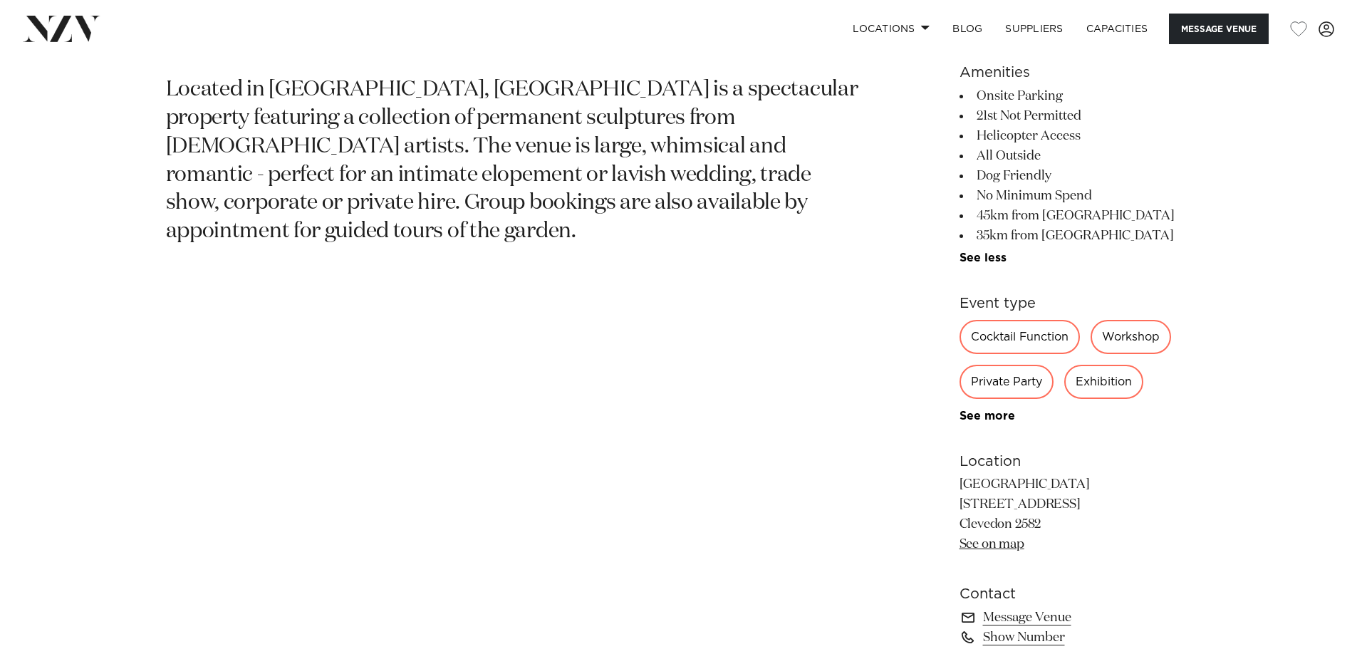
click at [1356, 163] on html "Locations [GEOGRAPHIC_DATA] [GEOGRAPHIC_DATA] [GEOGRAPHIC_DATA] [GEOGRAPHIC_DAT…" at bounding box center [678, 638] width 1357 height 2853
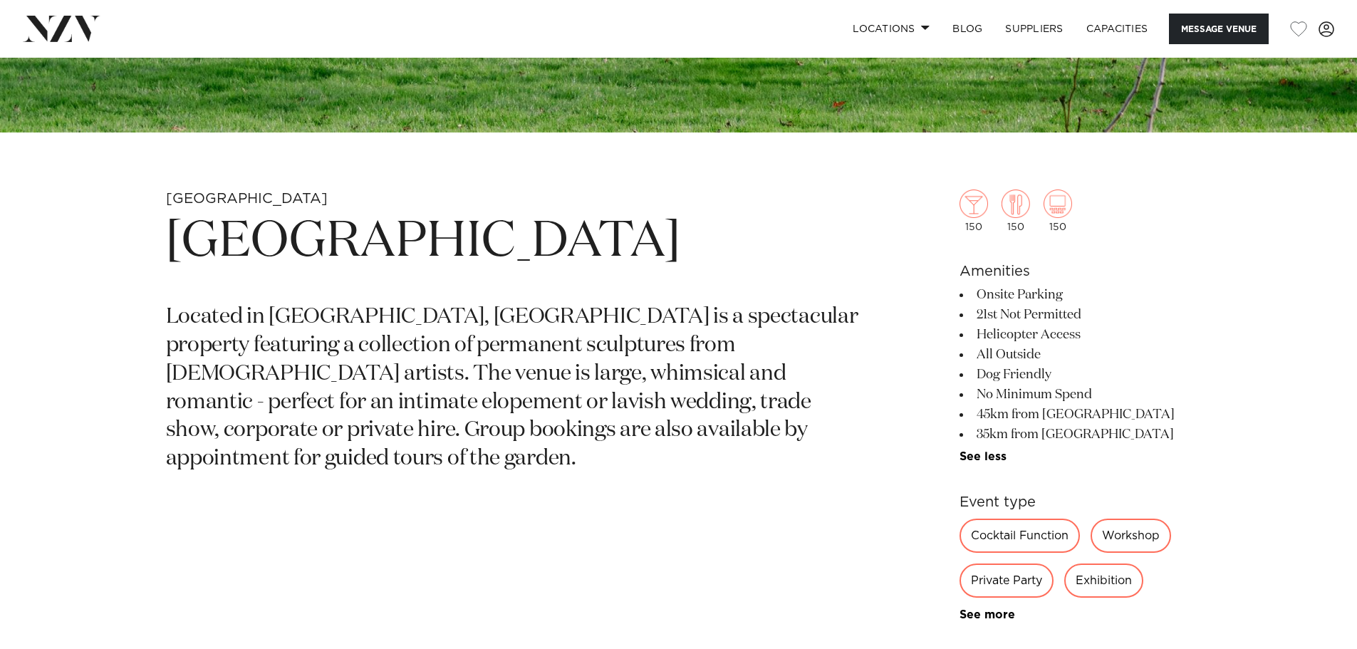
scroll to position [532, 0]
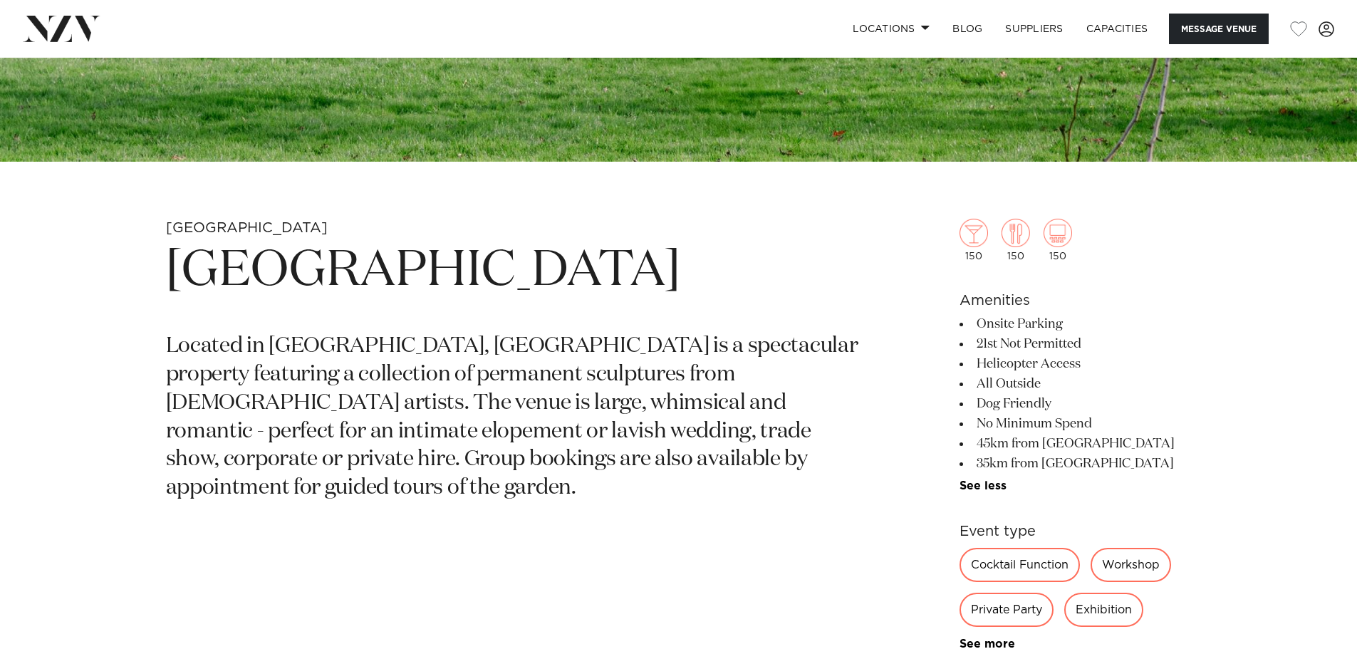
click at [741, 232] on section "Auckland Riverhaven Artland Located in Clevedon, Riverhaven Artland is a specta…" at bounding box center [512, 600] width 692 height 762
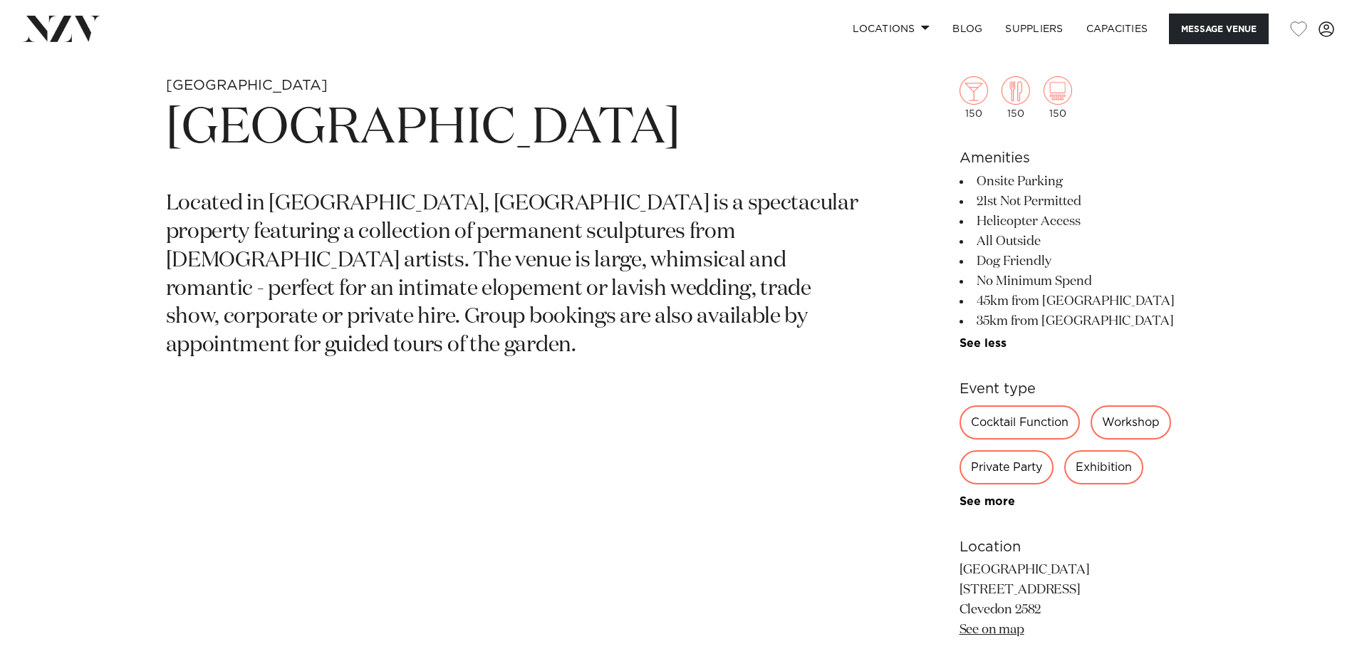
scroll to position [959, 0]
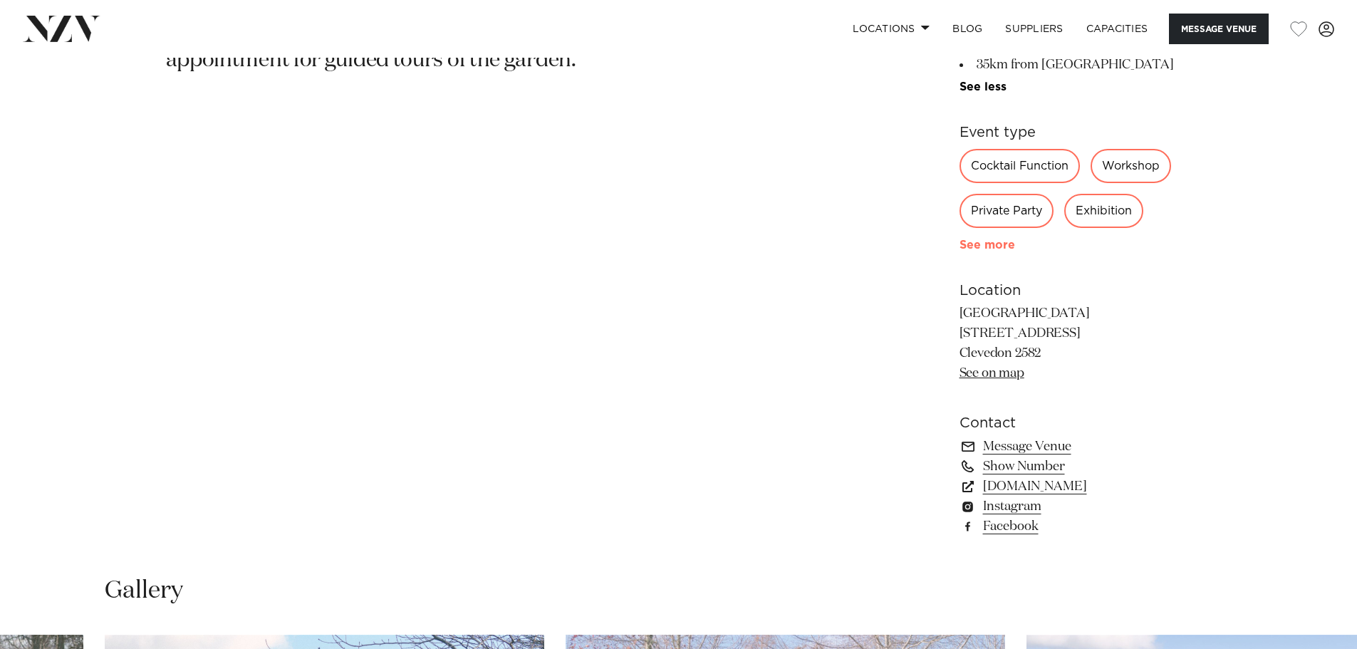
click at [997, 248] on link "See more" at bounding box center [1014, 244] width 111 height 11
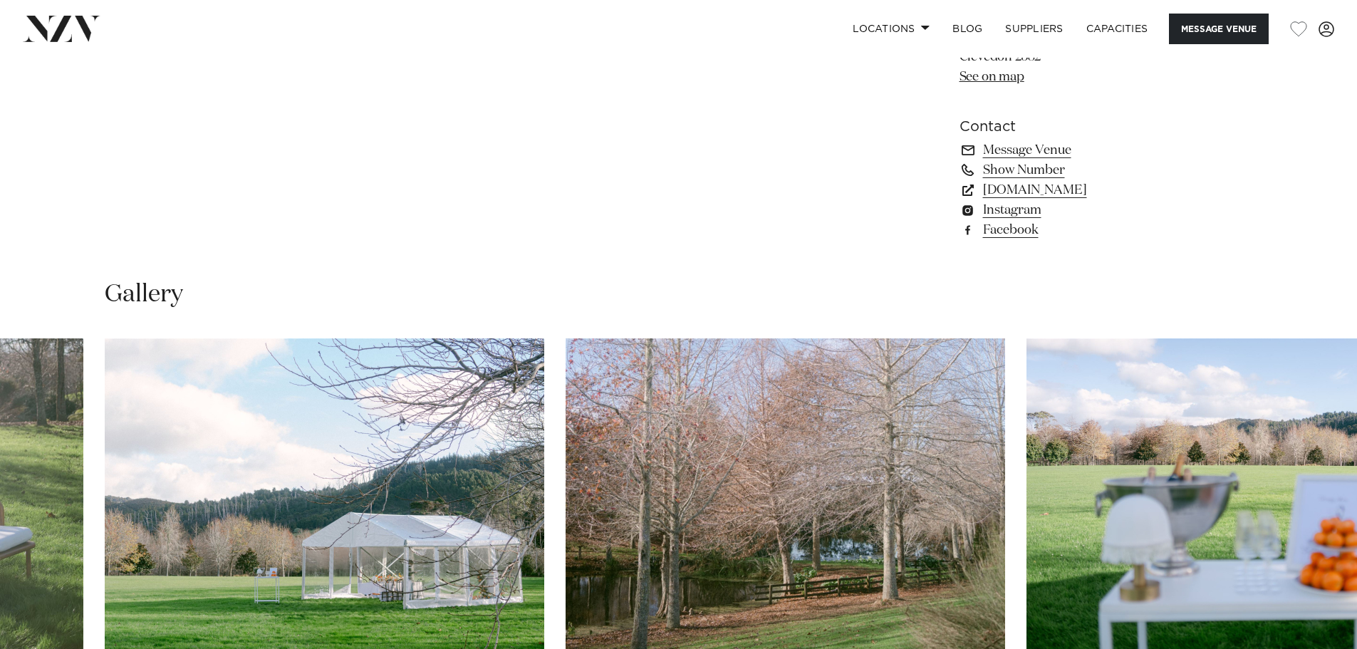
scroll to position [1407, 0]
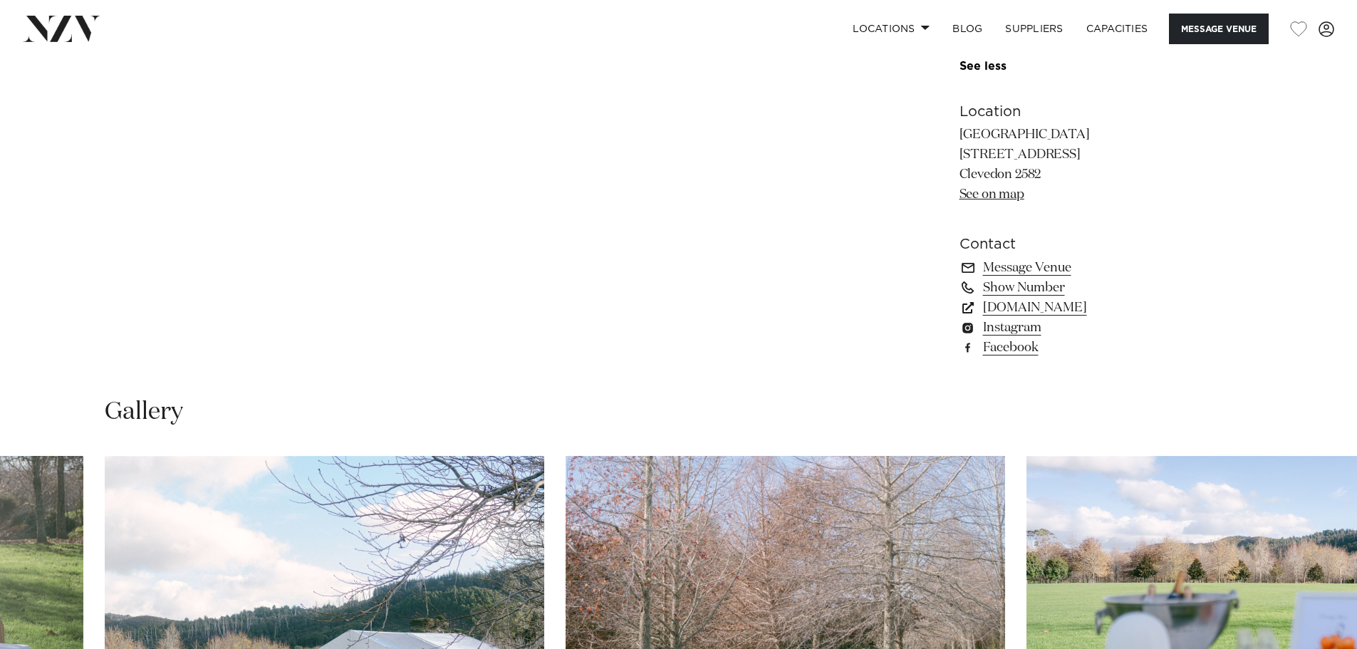
click at [1022, 202] on p "Riverhaven Artland 331 North Road Clevedon 2582 See on map" at bounding box center [1075, 165] width 232 height 80
drag, startPoint x: 1077, startPoint y: 137, endPoint x: 681, endPoint y: 24, distance: 411.9
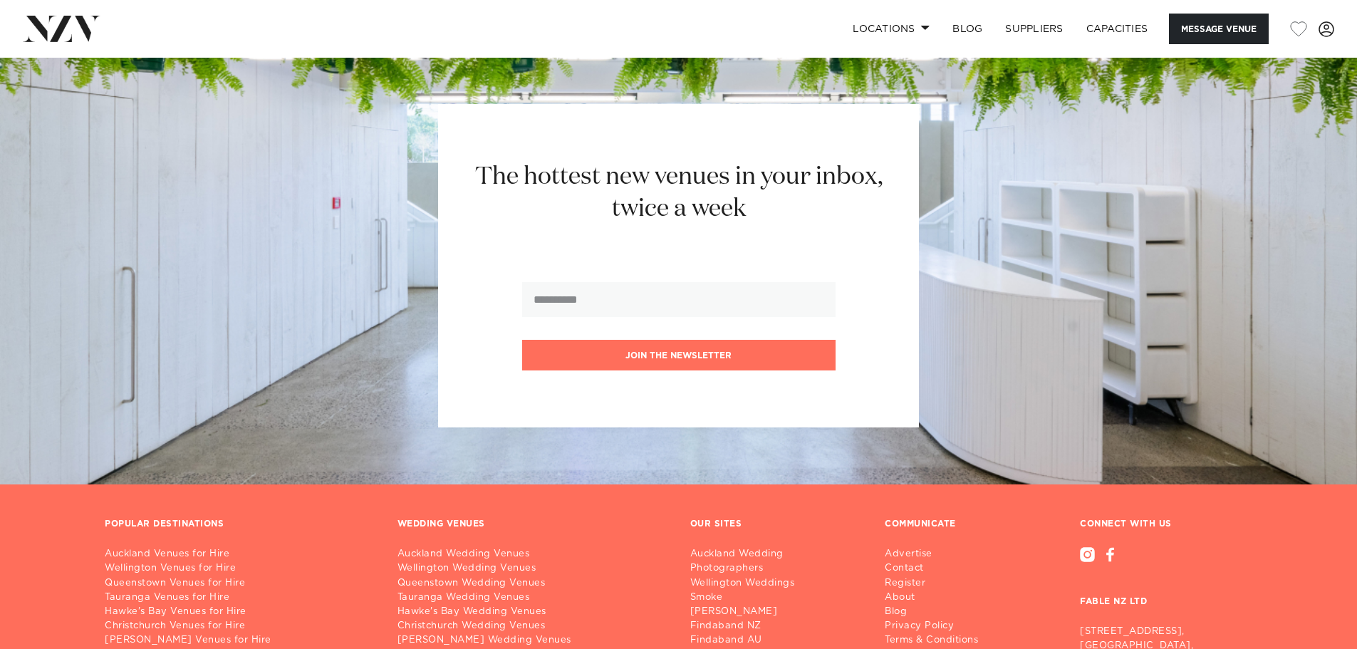
scroll to position [2318, 0]
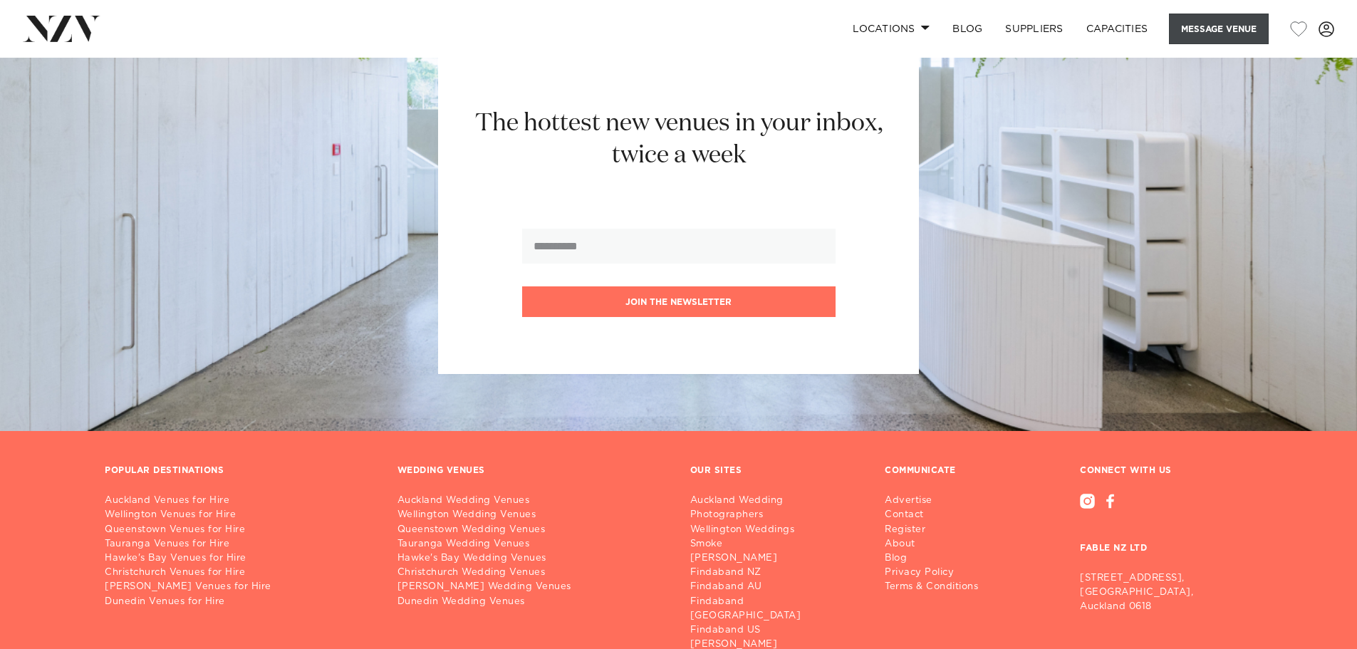
click at [1221, 36] on button "Message Venue" at bounding box center [1219, 29] width 100 height 31
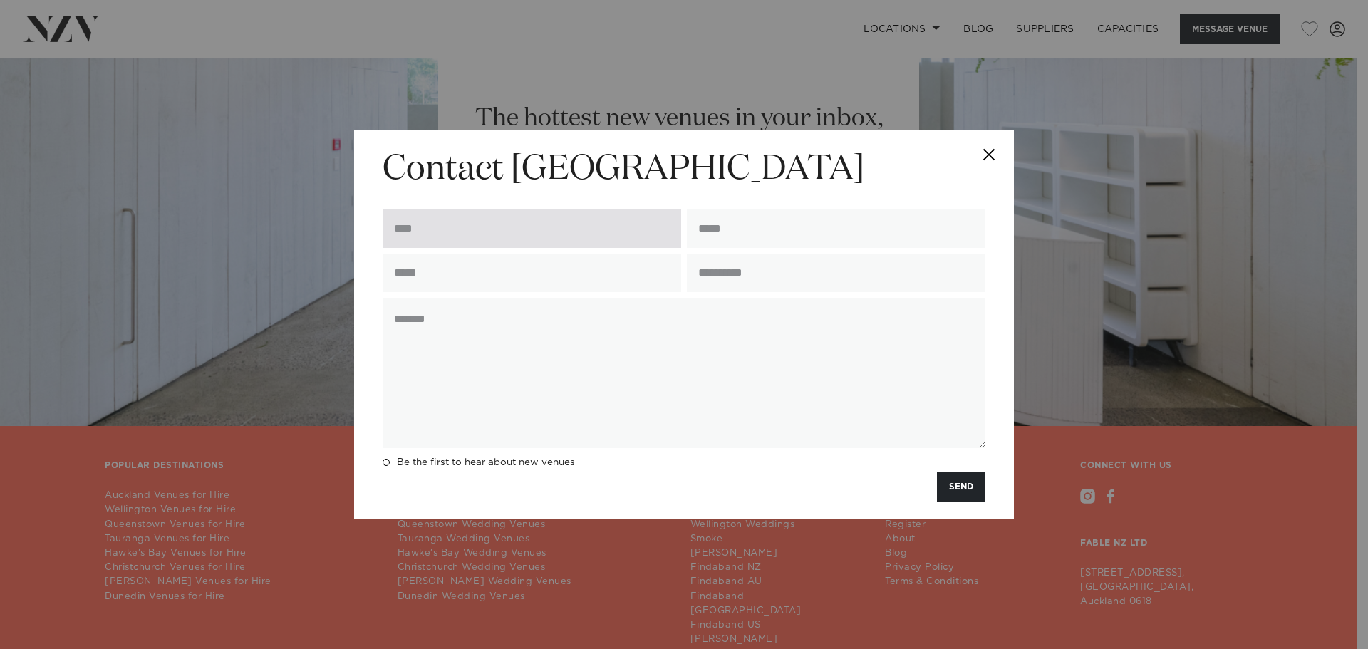
click at [533, 223] on input "text" at bounding box center [531, 228] width 298 height 38
click at [987, 152] on button "Close" at bounding box center [989, 155] width 50 height 50
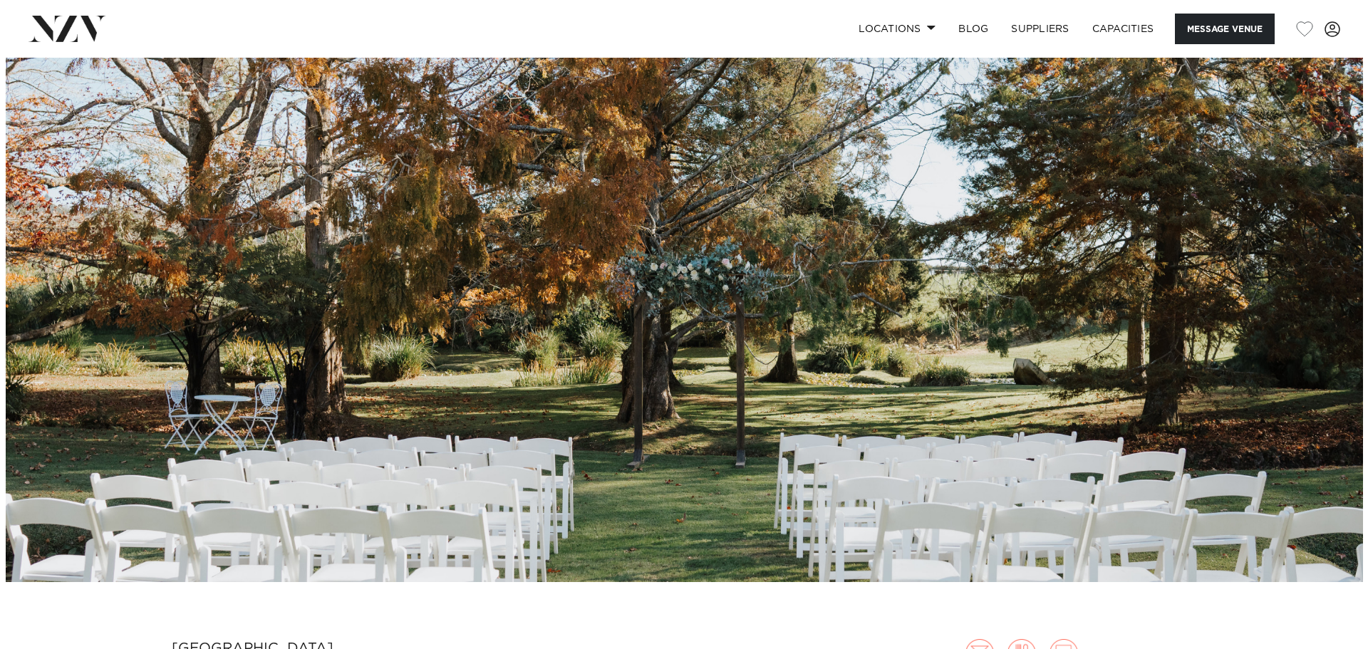
scroll to position [214, 0]
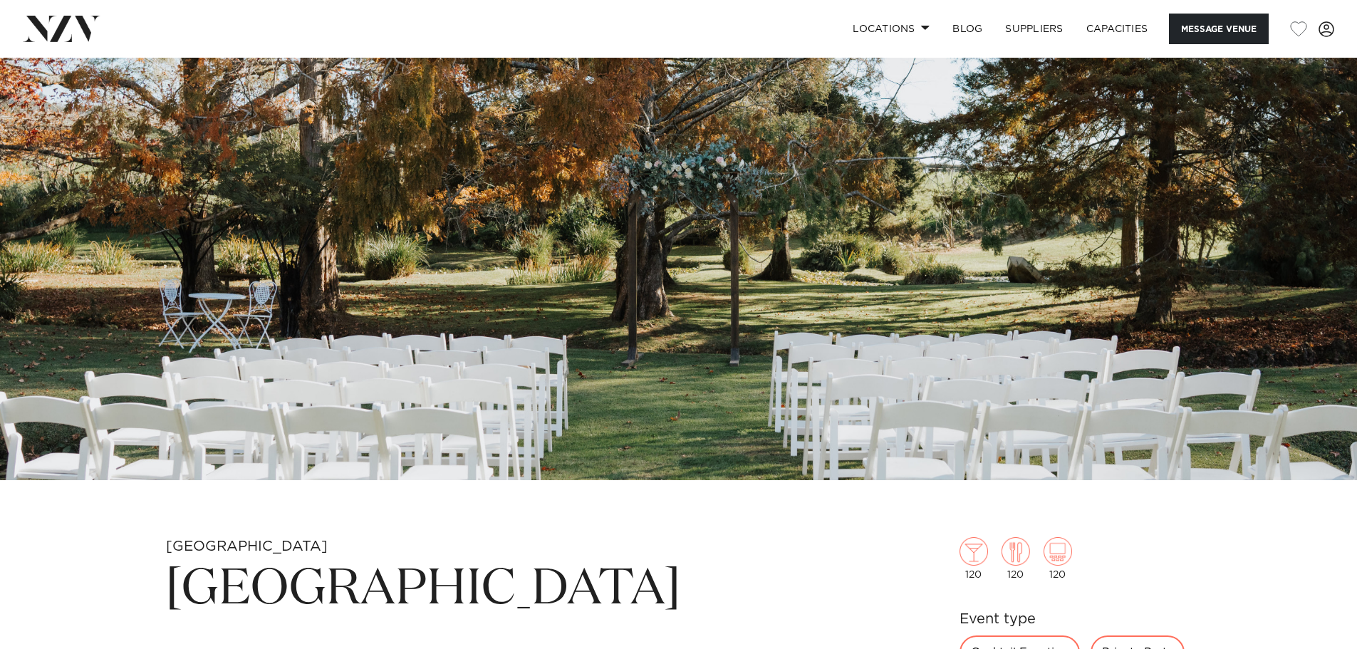
click at [514, 433] on img at bounding box center [678, 162] width 1357 height 636
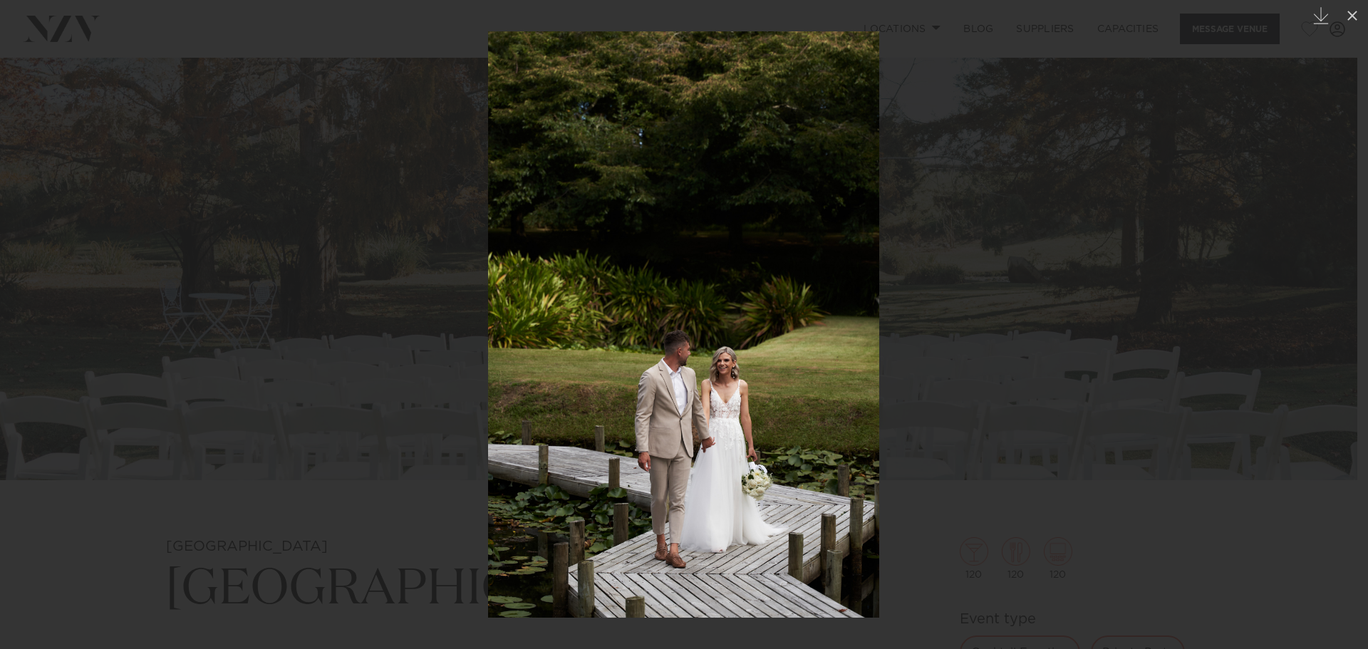
click at [1041, 399] on div at bounding box center [684, 324] width 1368 height 649
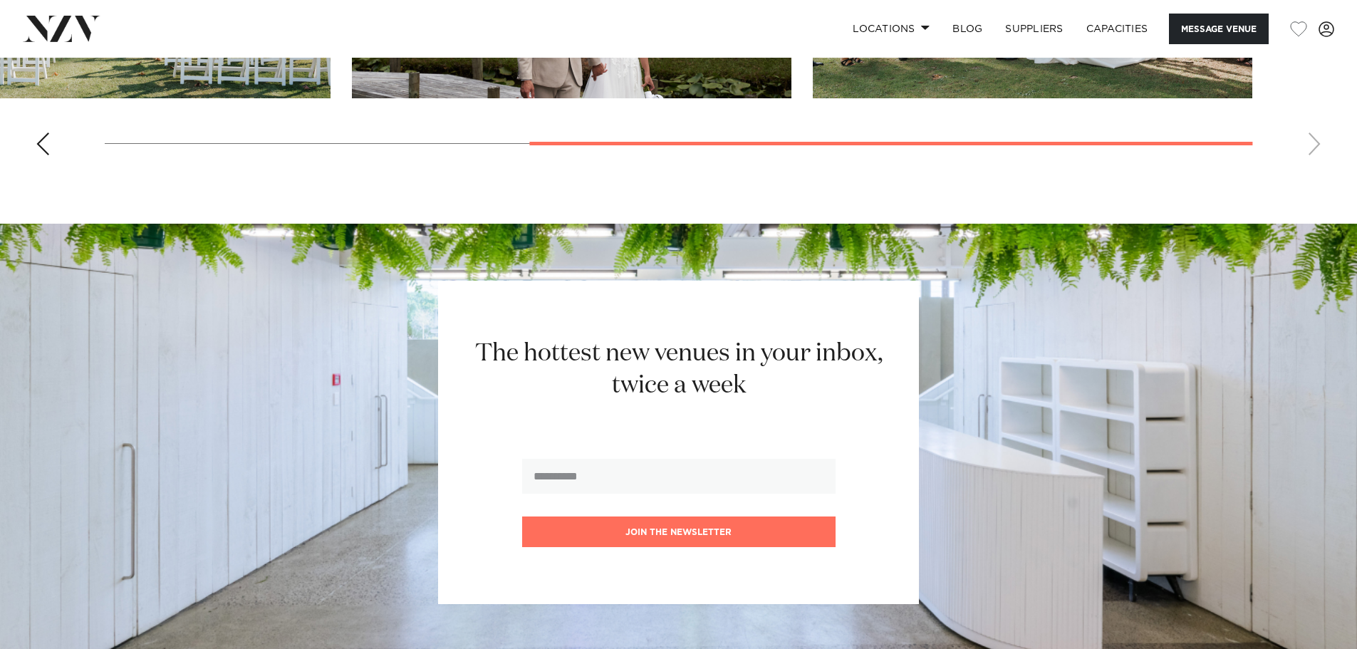
scroll to position [1627, 0]
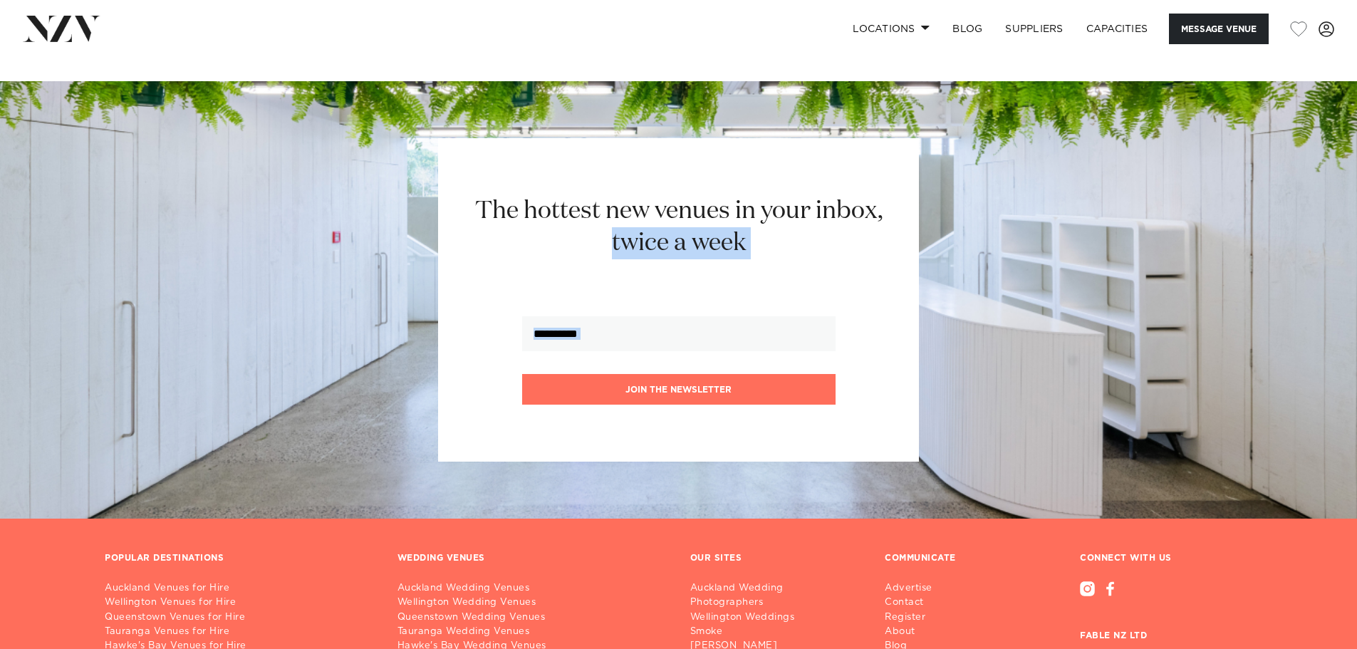
drag, startPoint x: 1356, startPoint y: 442, endPoint x: 1367, endPoint y: 110, distance: 331.4
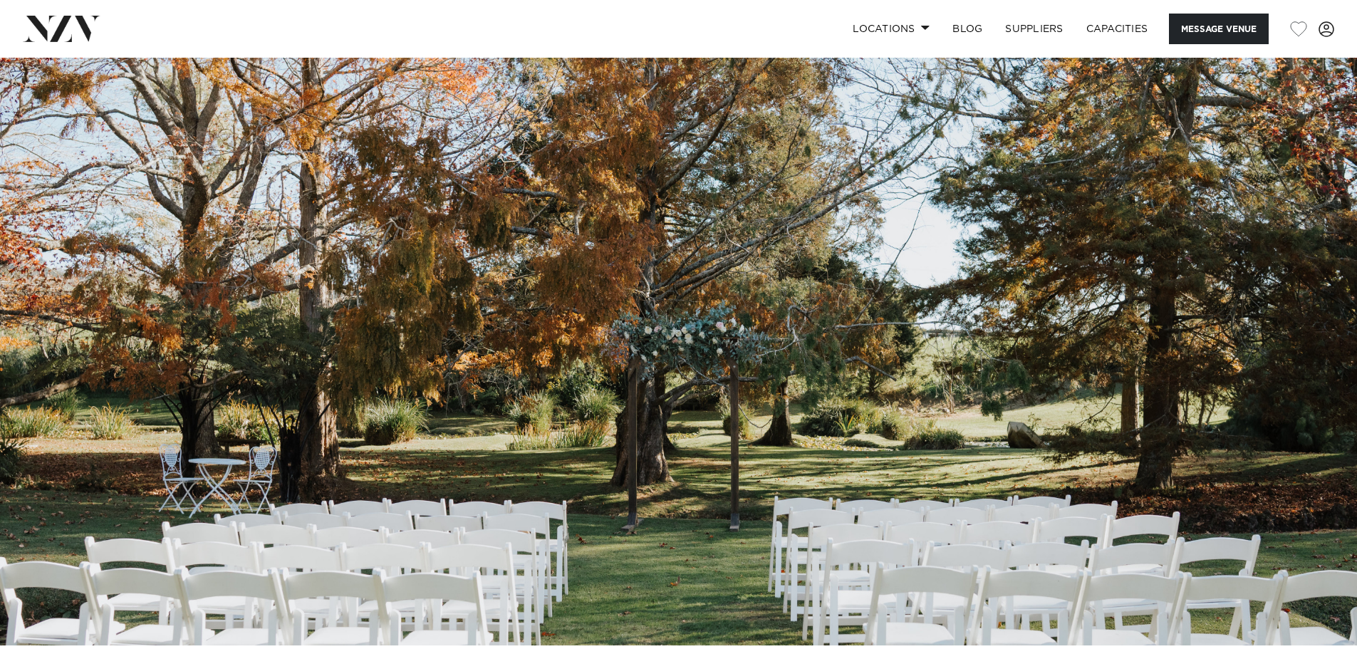
scroll to position [71, 0]
